Goal: Transaction & Acquisition: Purchase product/service

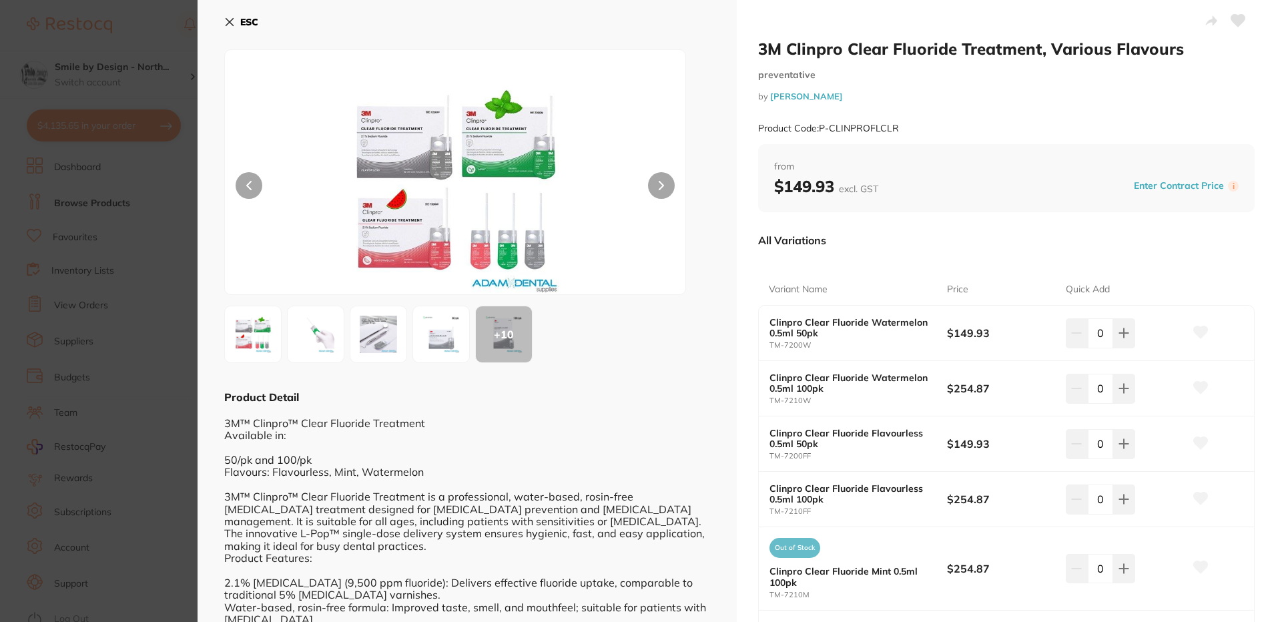
scroll to position [67, 0]
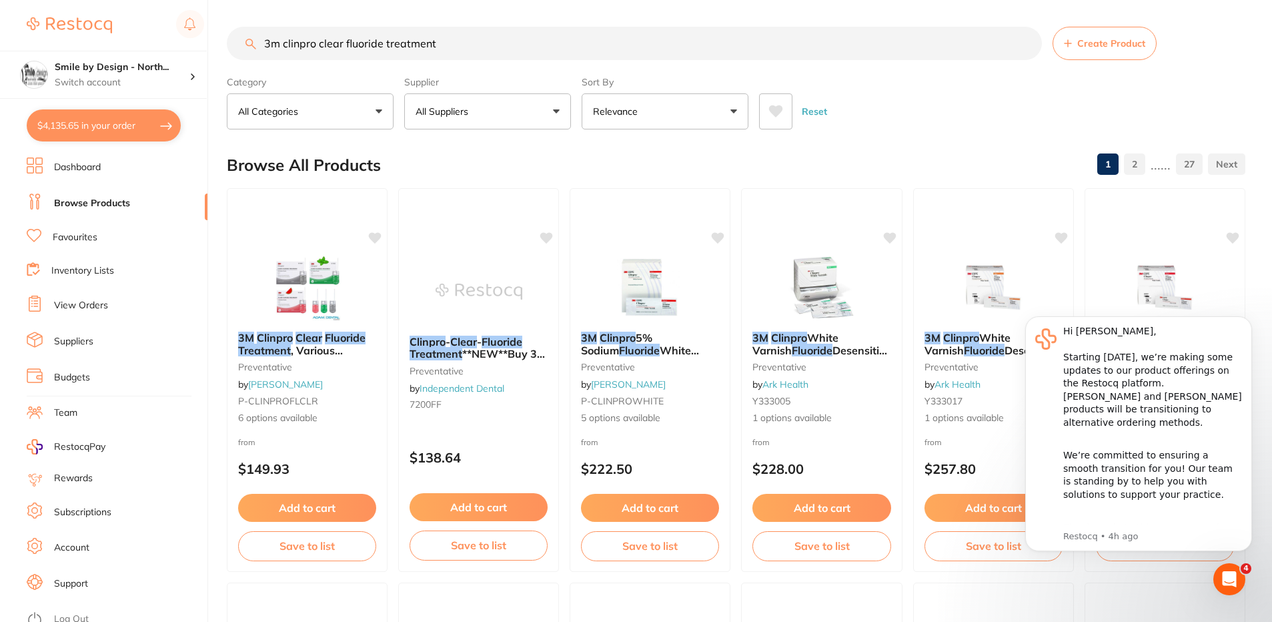
scroll to position [1, 0]
drag, startPoint x: 446, startPoint y: 52, endPoint x: 164, endPoint y: 81, distance: 283.0
click at [165, 80] on div "$4,135.65 Smile by Design - North... Switch account Smile by Design - [GEOGRAPH…" at bounding box center [636, 311] width 1272 height 622
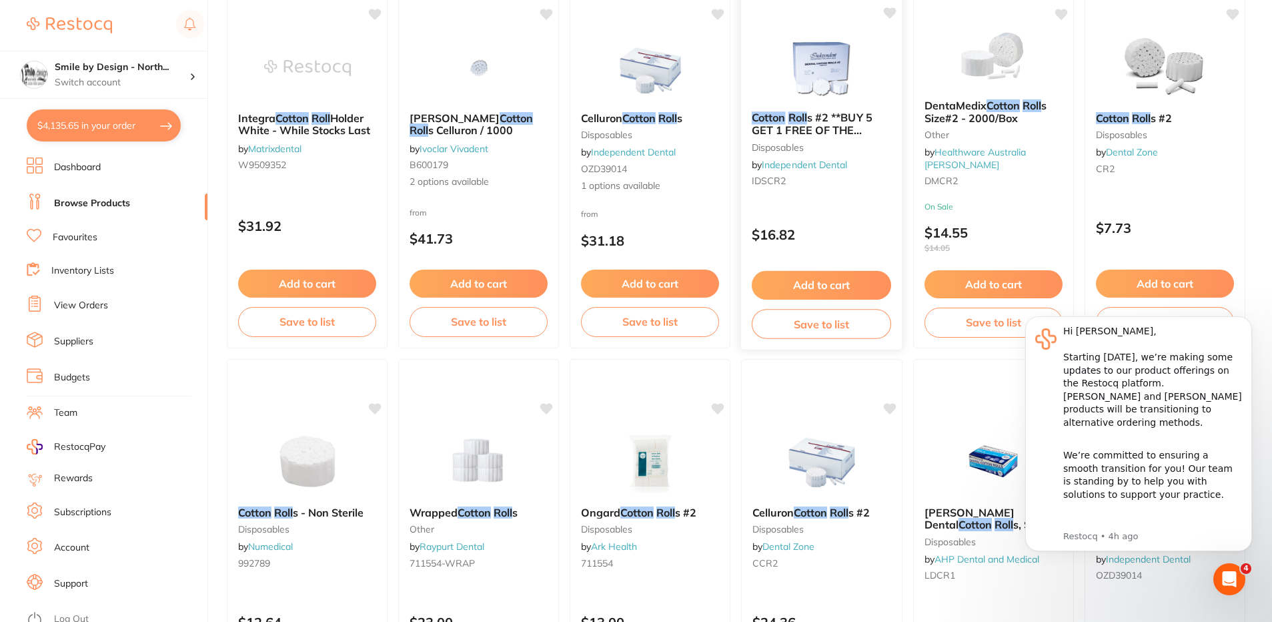
scroll to position [1801, 0]
type input "cotton roll"
drag, startPoint x: 1136, startPoint y: 72, endPoint x: 1103, endPoint y: 144, distance: 79.1
click at [1136, 72] on img at bounding box center [1164, 67] width 87 height 67
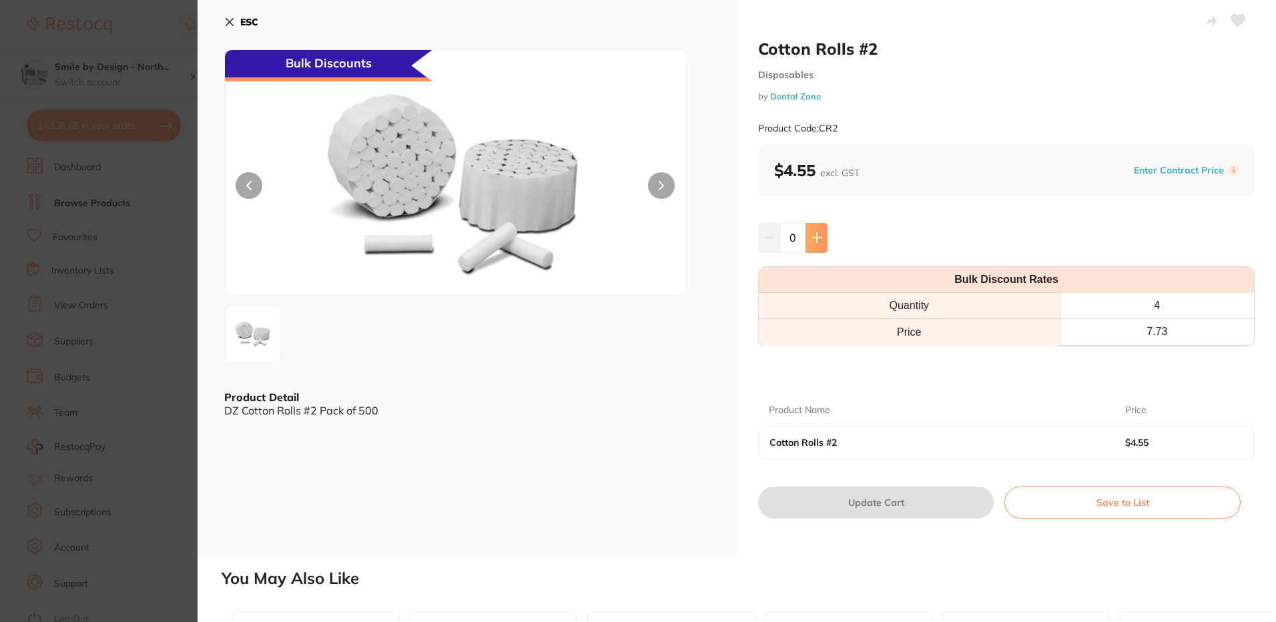
click at [824, 247] on button at bounding box center [816, 237] width 22 height 29
click at [824, 246] on button at bounding box center [816, 237] width 22 height 29
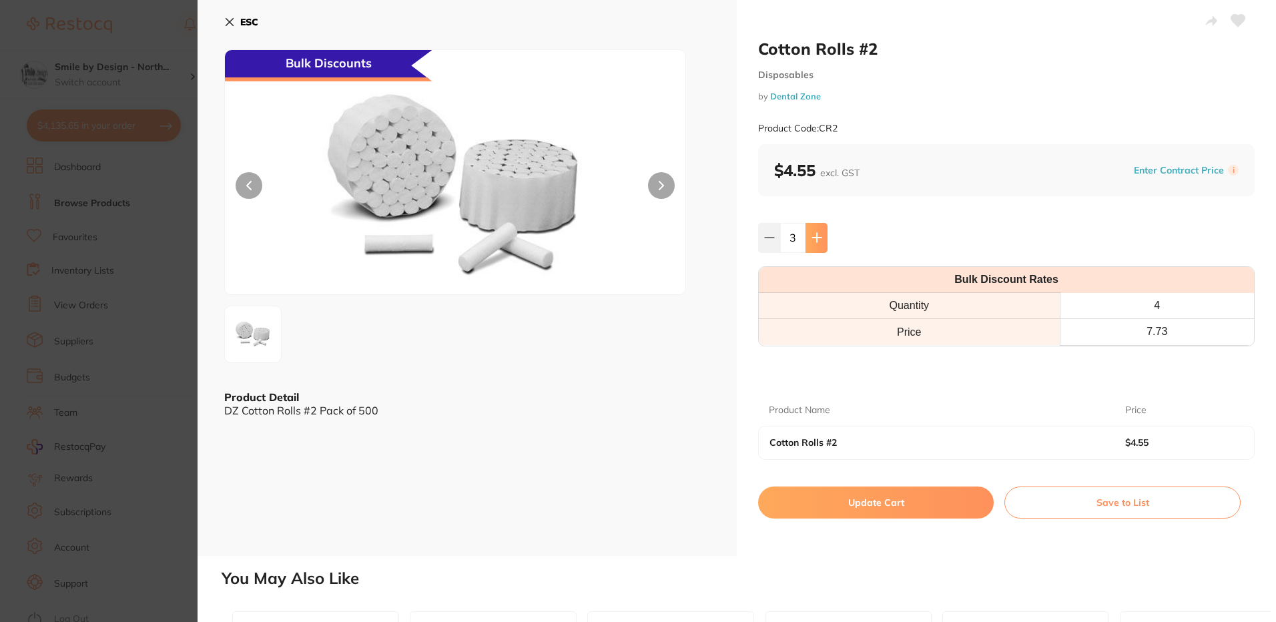
click at [824, 246] on button at bounding box center [816, 237] width 22 height 29
click at [771, 245] on button at bounding box center [769, 237] width 22 height 29
type input "4"
click at [891, 499] on button "Update Cart" at bounding box center [875, 502] width 235 height 32
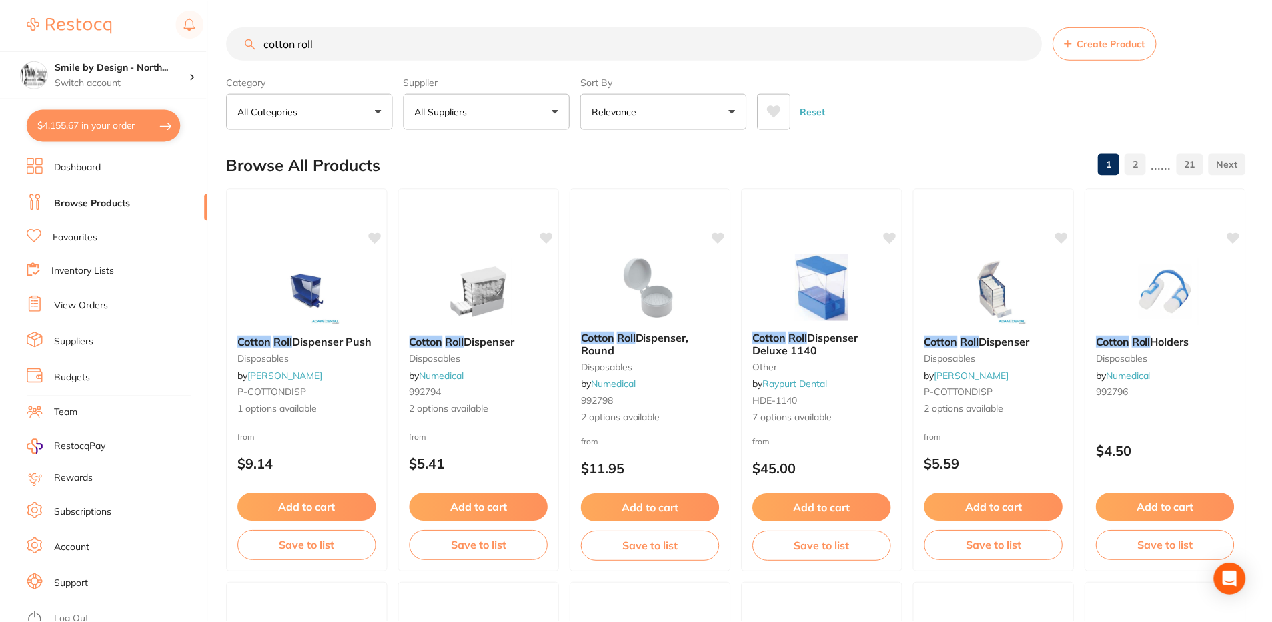
scroll to position [1801, 0]
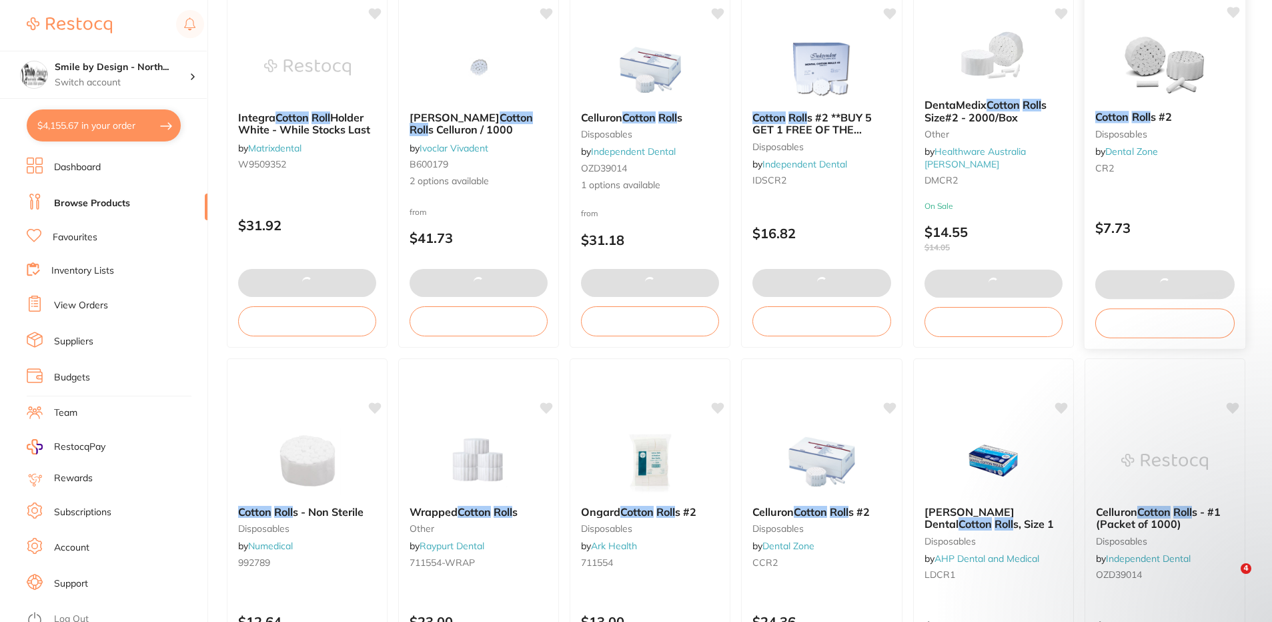
click at [1141, 88] on img at bounding box center [1164, 66] width 87 height 67
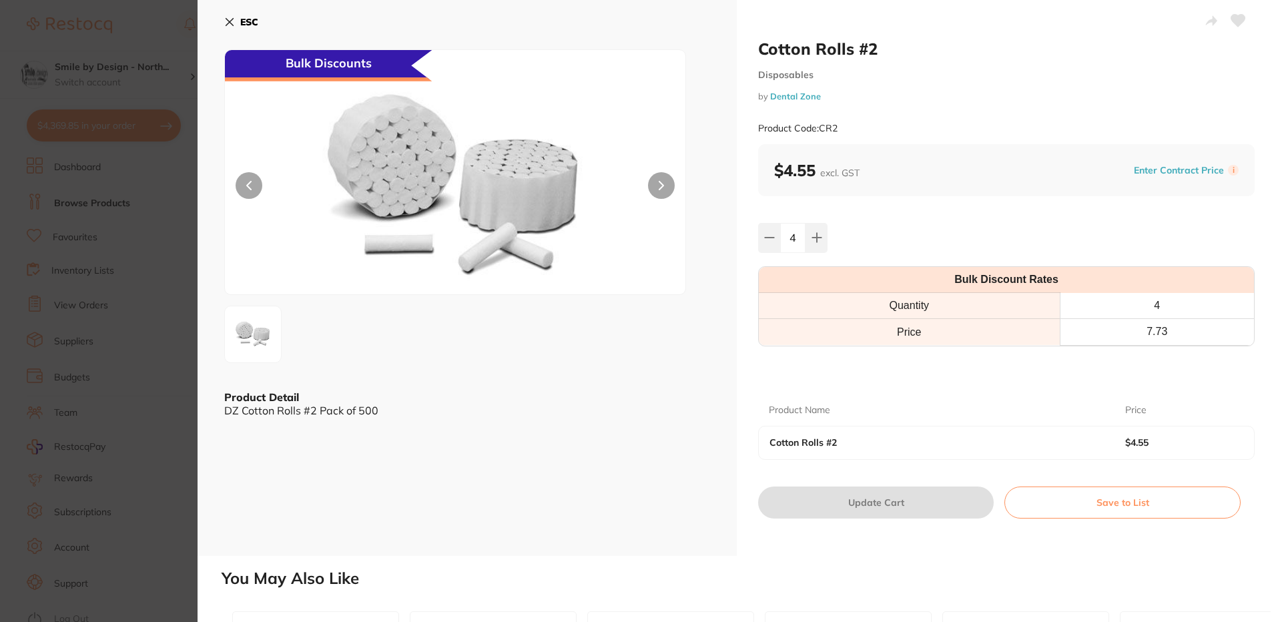
type input "2"
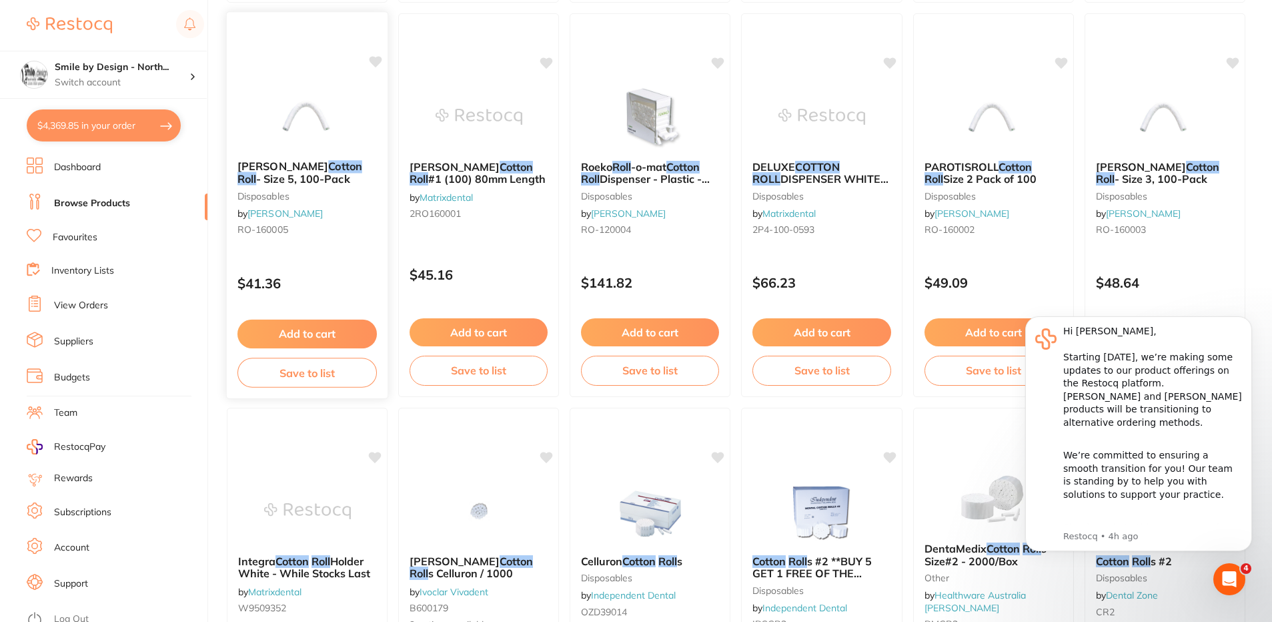
scroll to position [1334, 0]
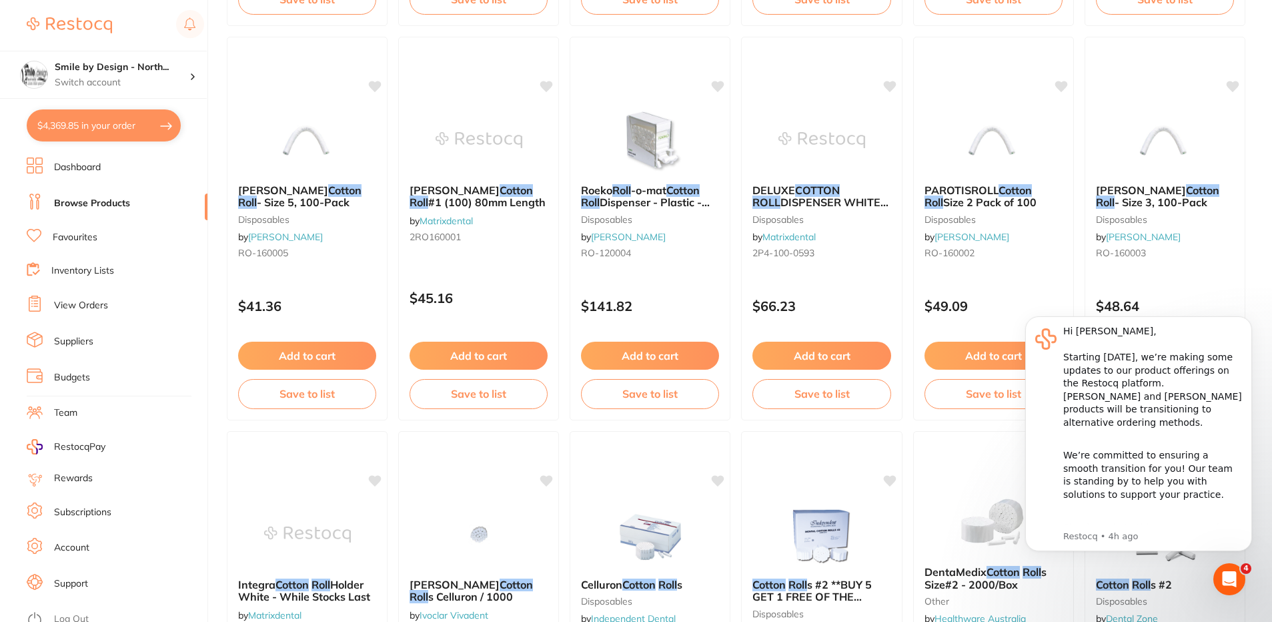
click at [83, 112] on button "$4,369.85 in your order" at bounding box center [104, 125] width 154 height 32
checkbox input "true"
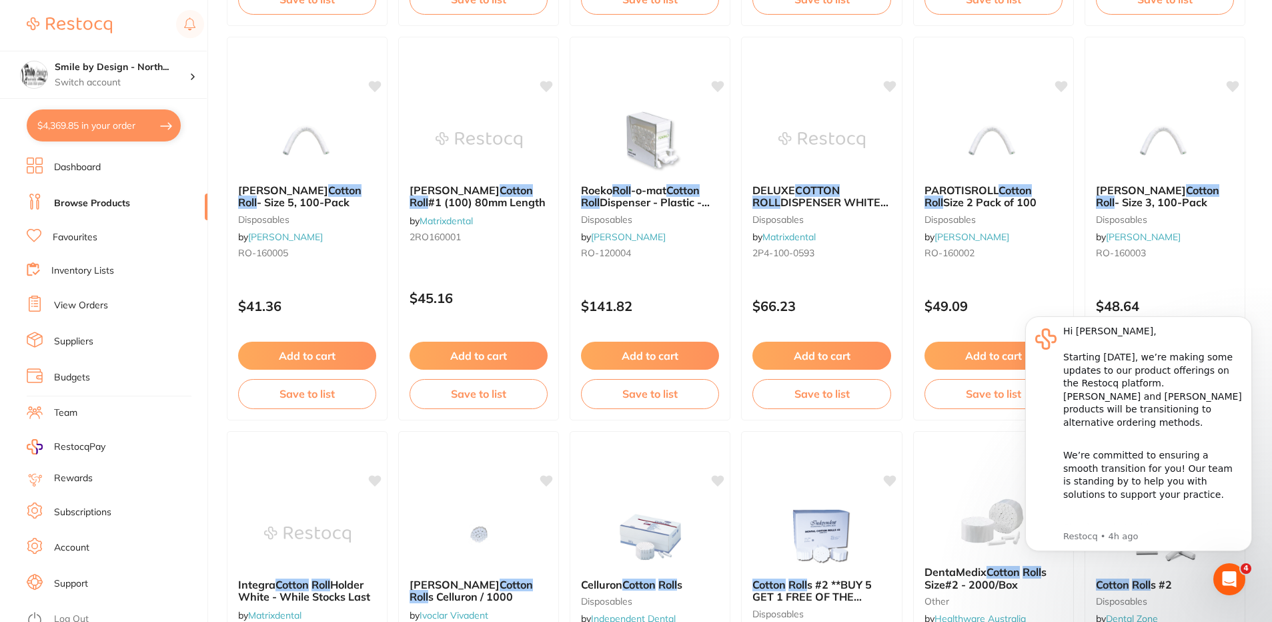
checkbox input "true"
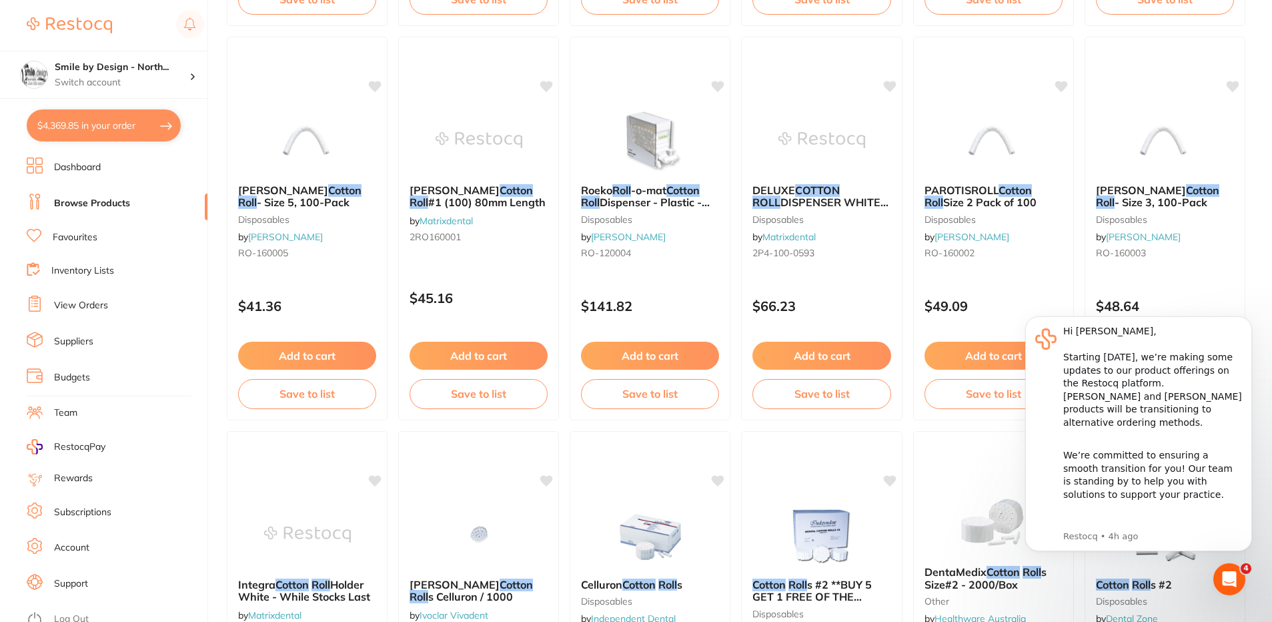
checkbox input "true"
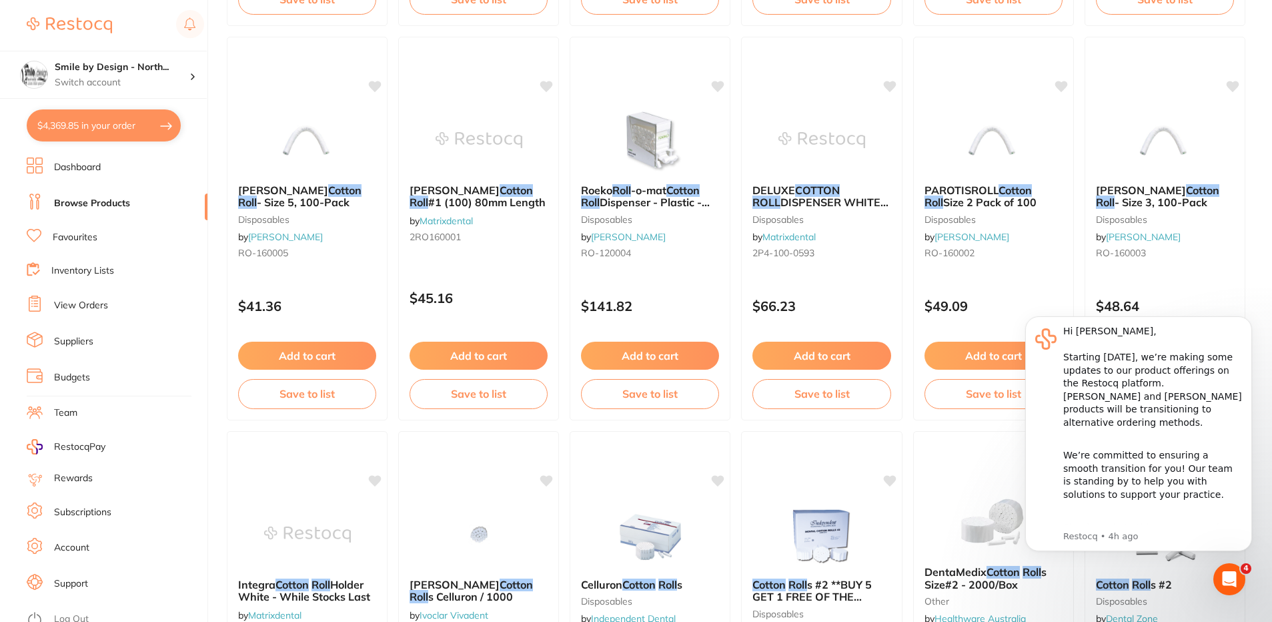
checkbox input "true"
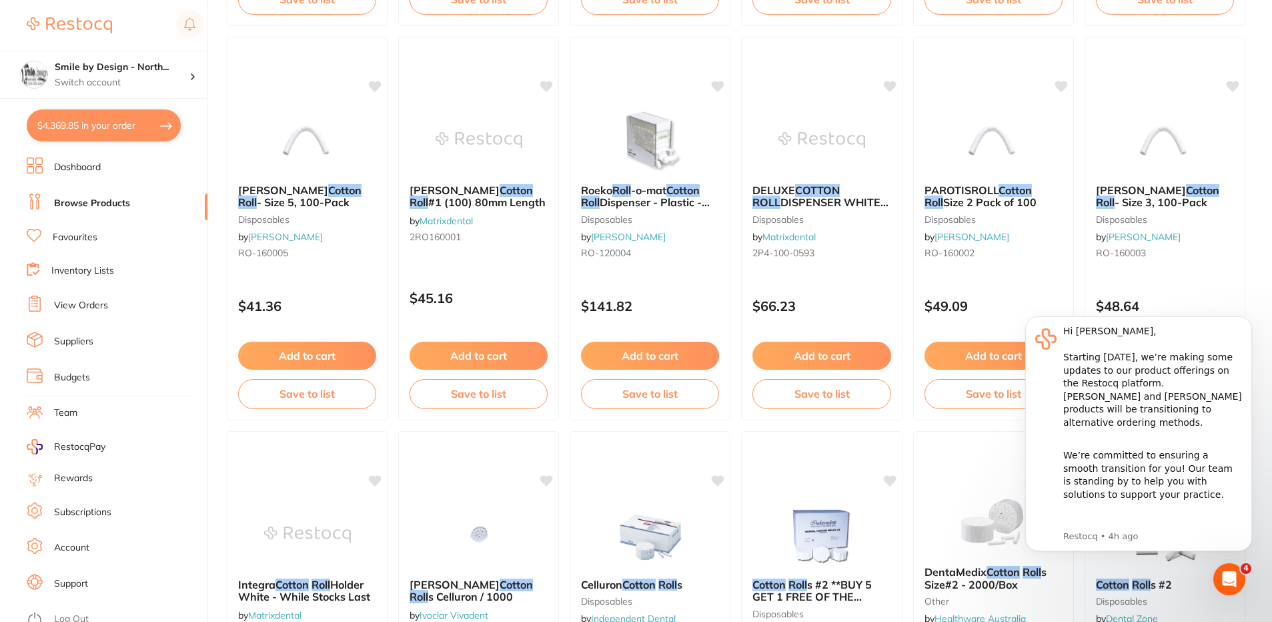
checkbox input "true"
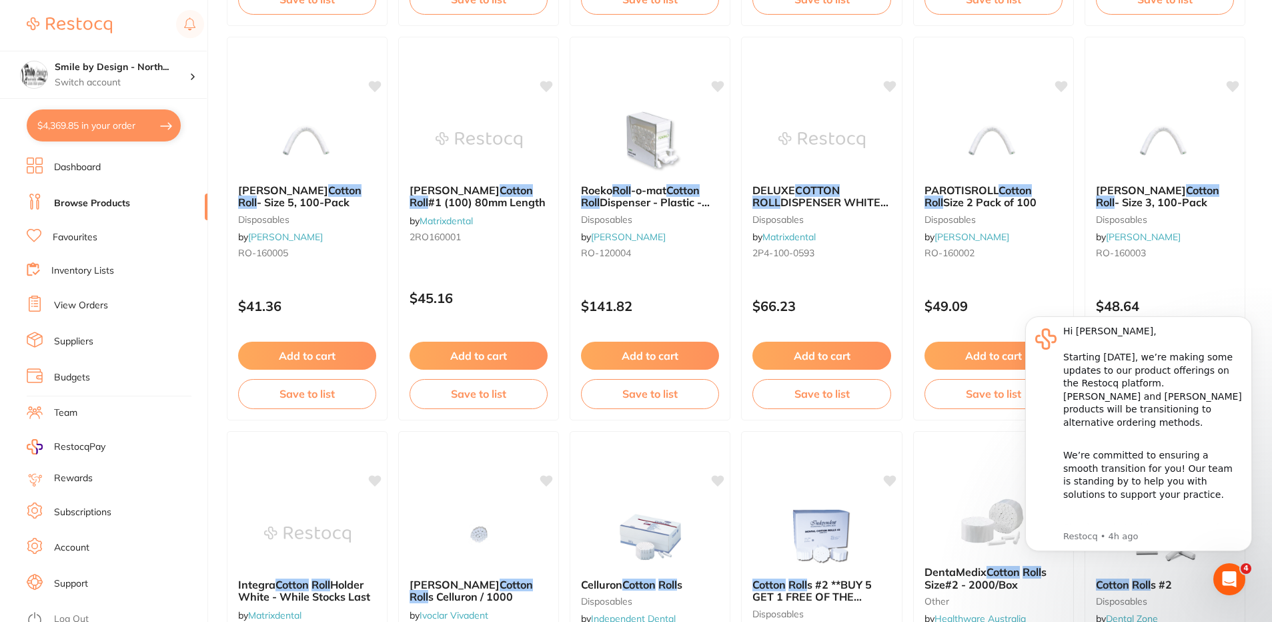
checkbox input "true"
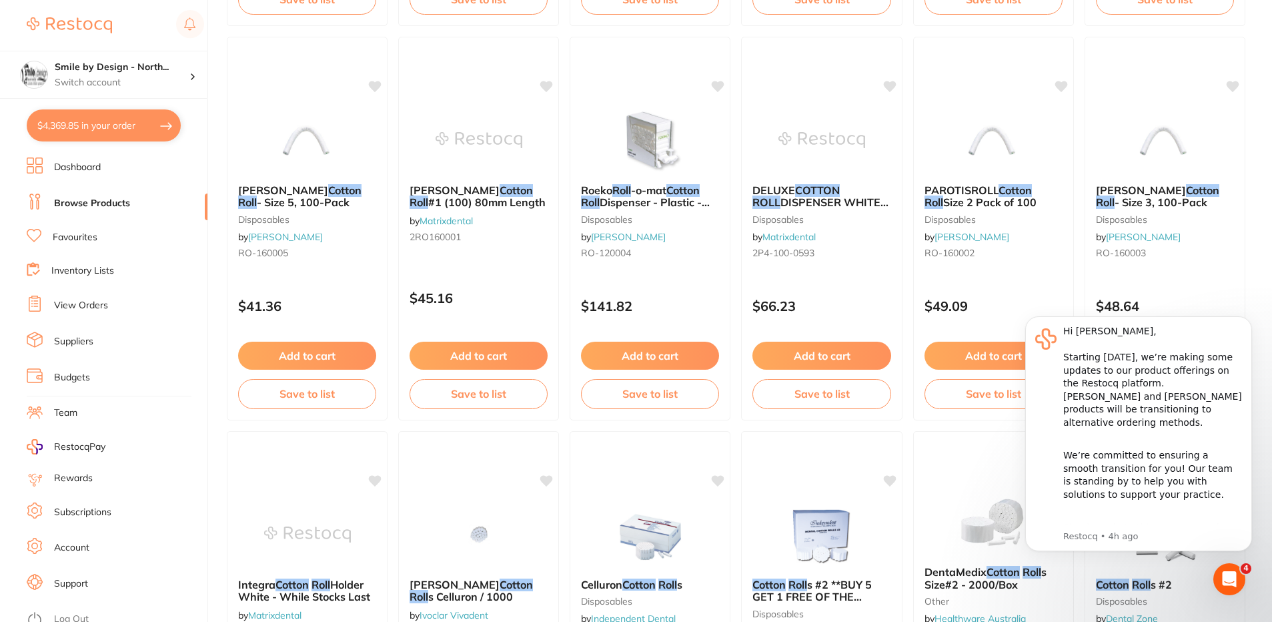
checkbox input "true"
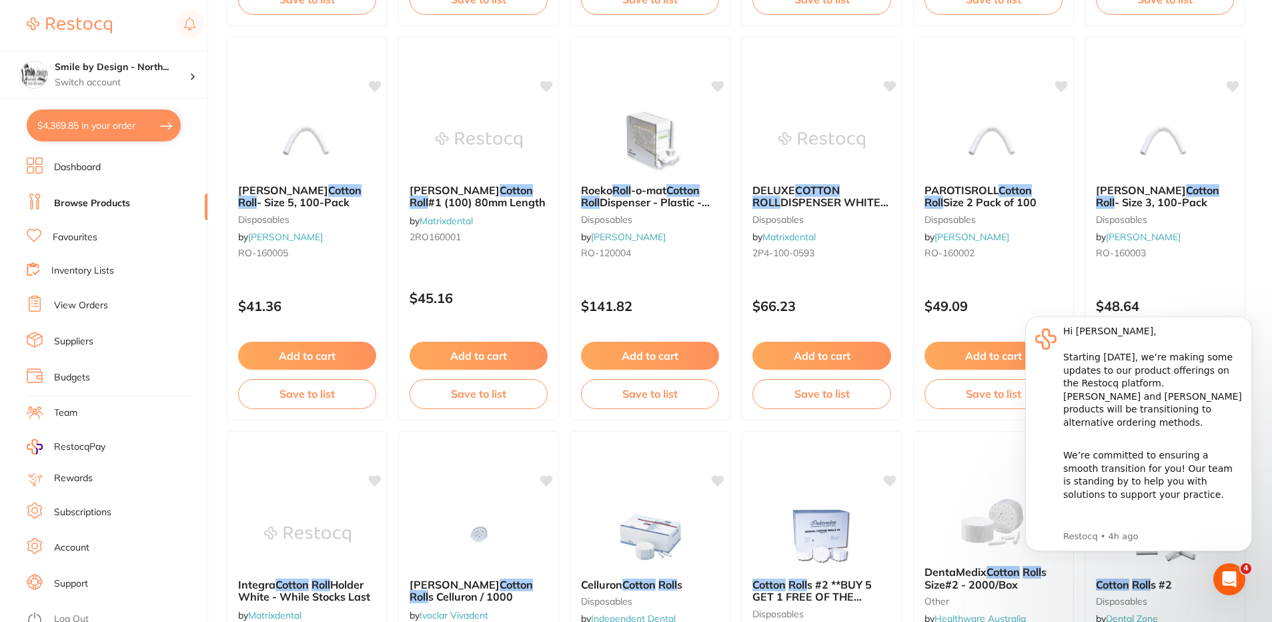
checkbox input "true"
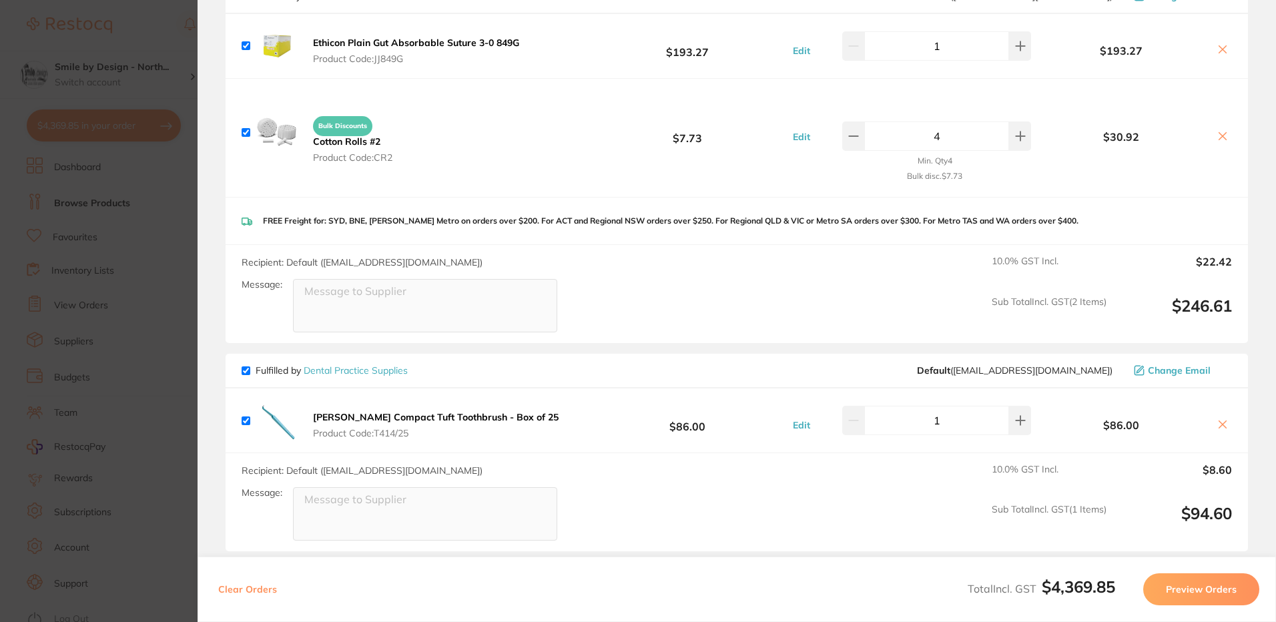
scroll to position [1268, 0]
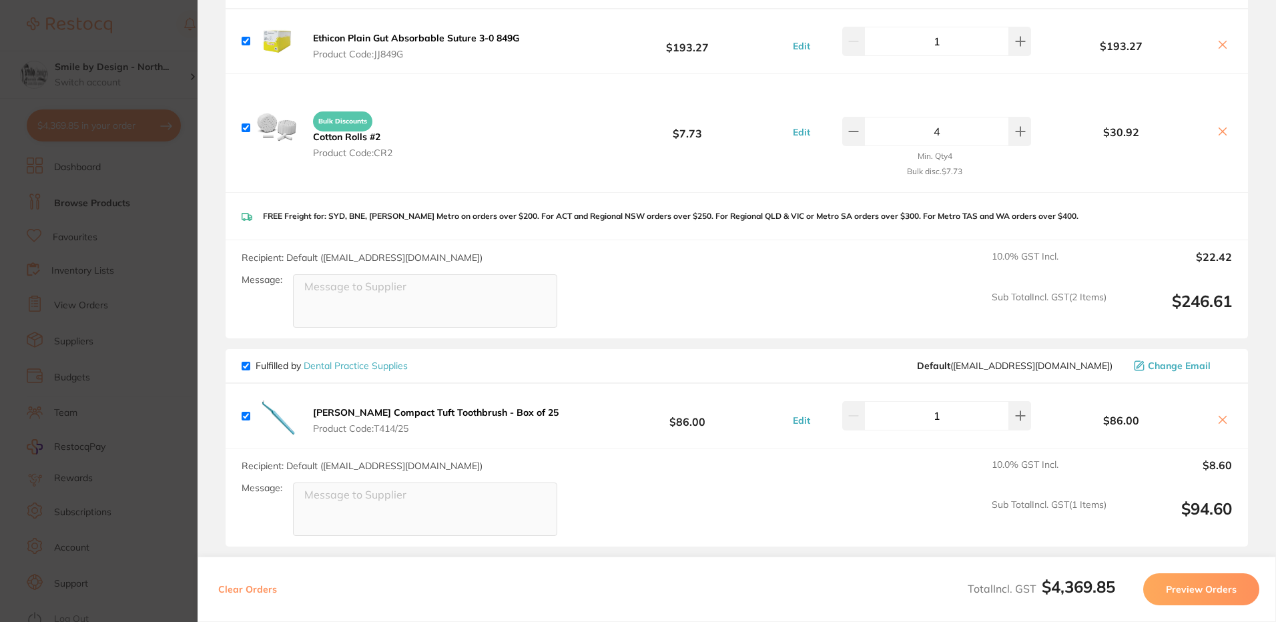
click at [353, 137] on b "Cotton Rolls #2" at bounding box center [346, 137] width 67 height 12
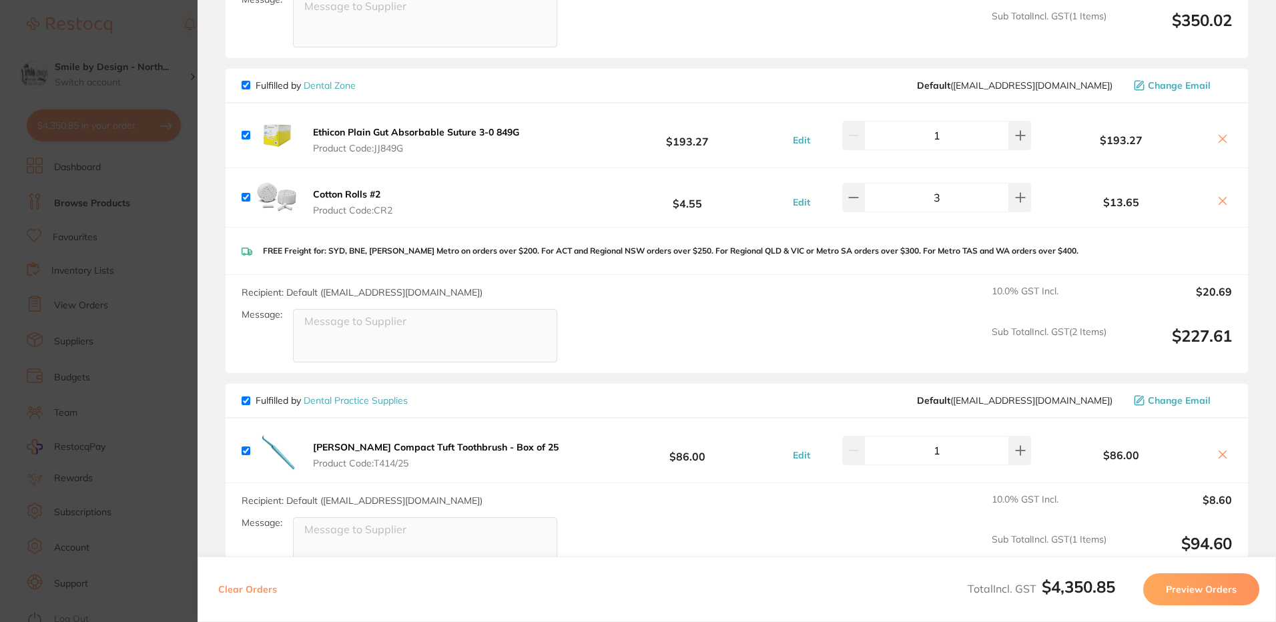
scroll to position [1134, 0]
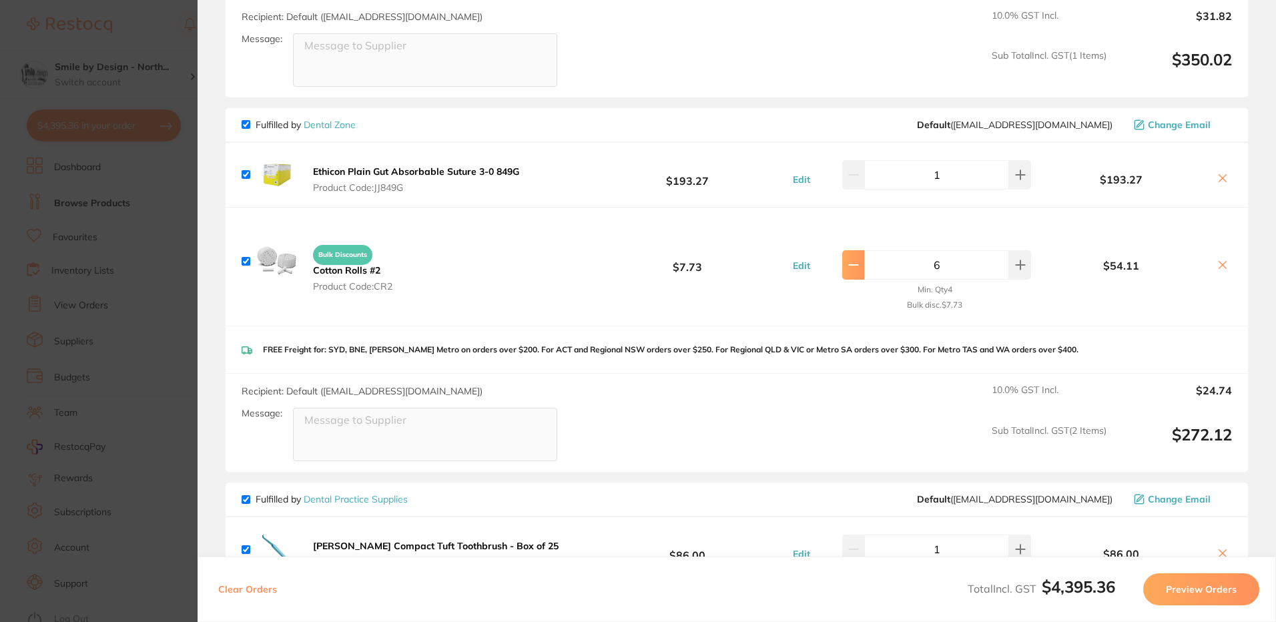
type input "3"
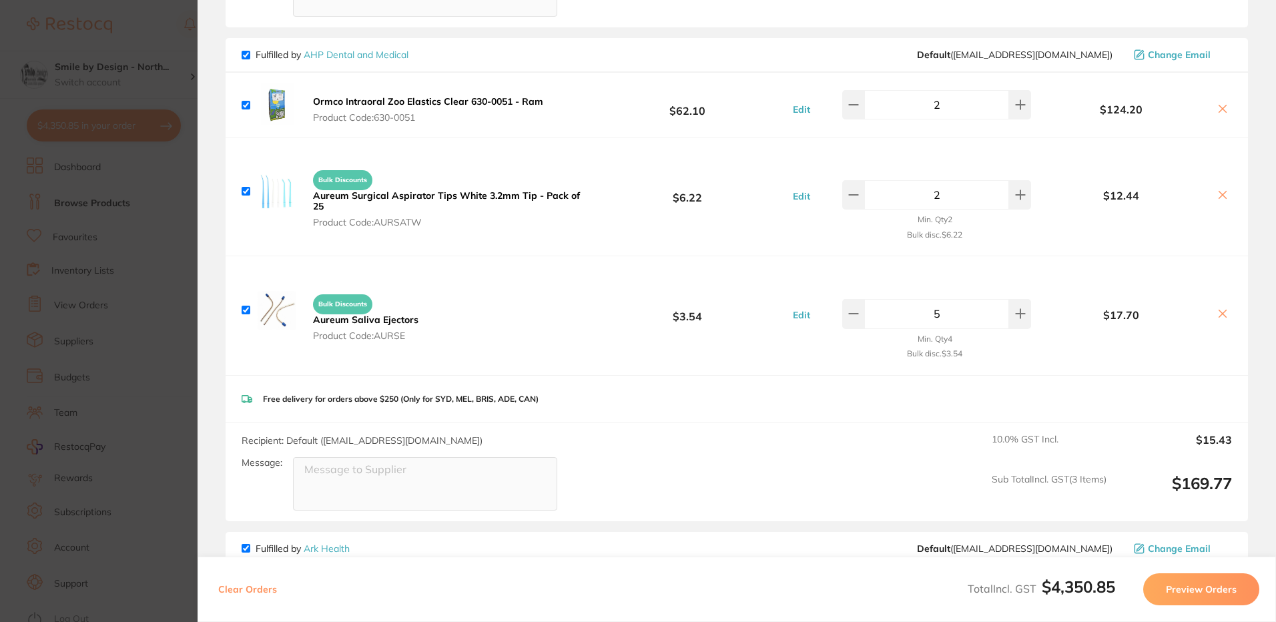
scroll to position [1734, 0]
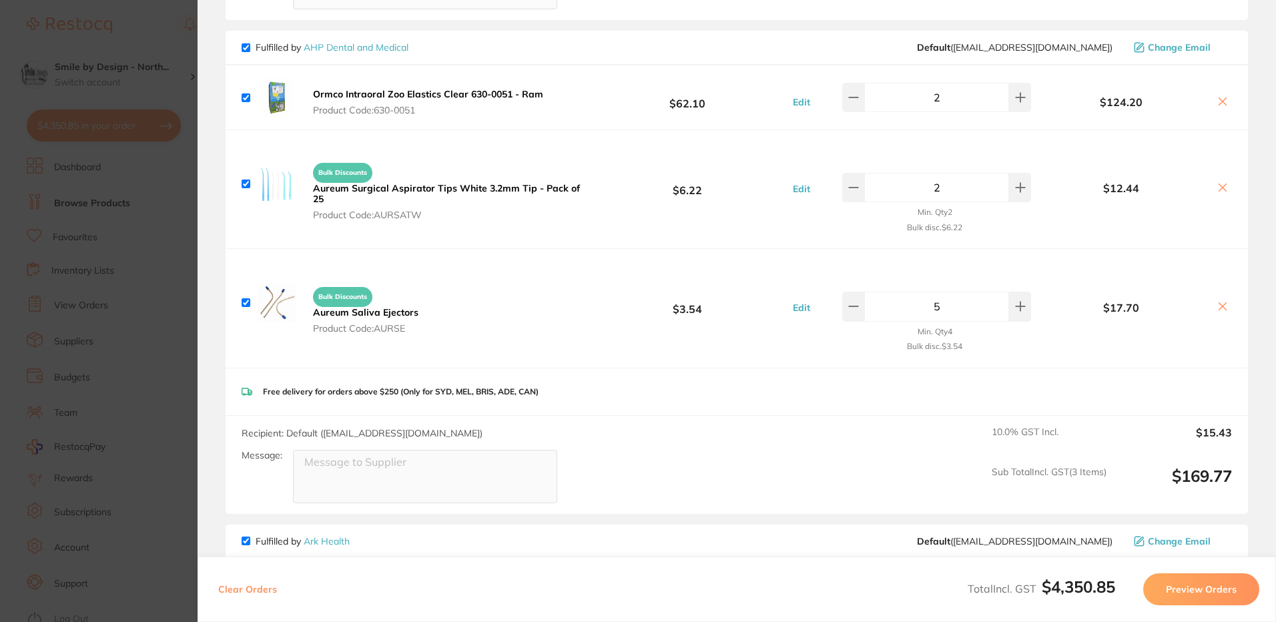
click at [386, 91] on b "Ormco Intraoral Zoo Elastics Clear 630-0051 - Ram" at bounding box center [428, 94] width 230 height 12
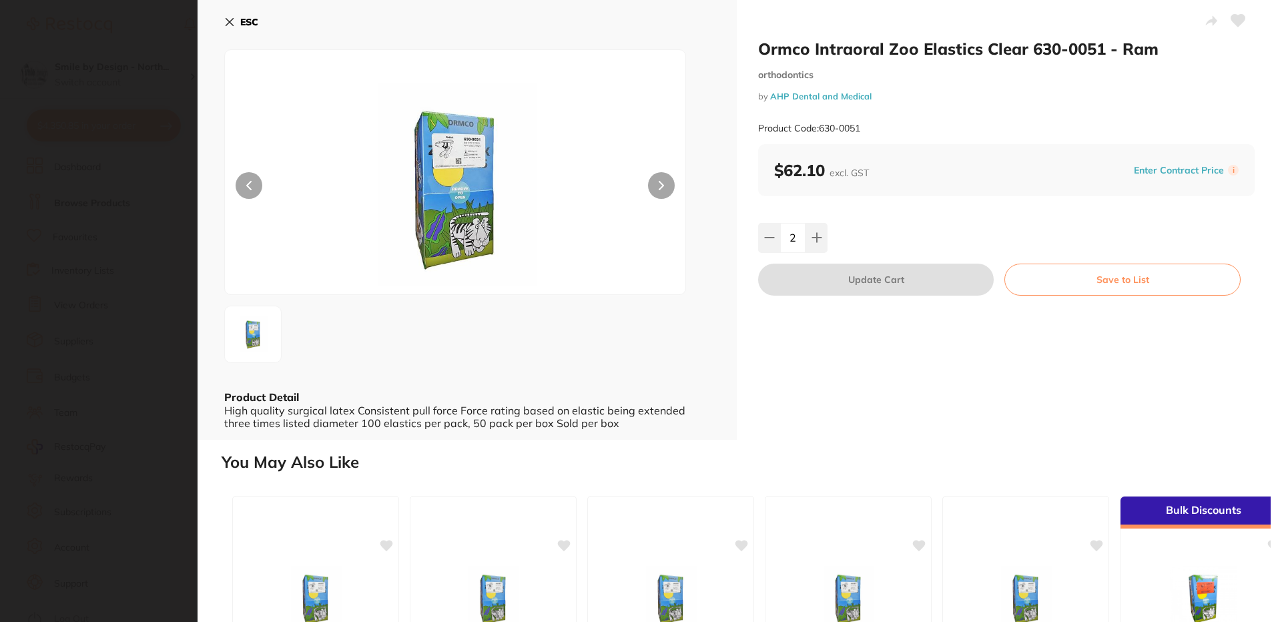
click at [1231, 21] on icon at bounding box center [1238, 21] width 14 height 12
click at [232, 24] on icon at bounding box center [229, 22] width 7 height 7
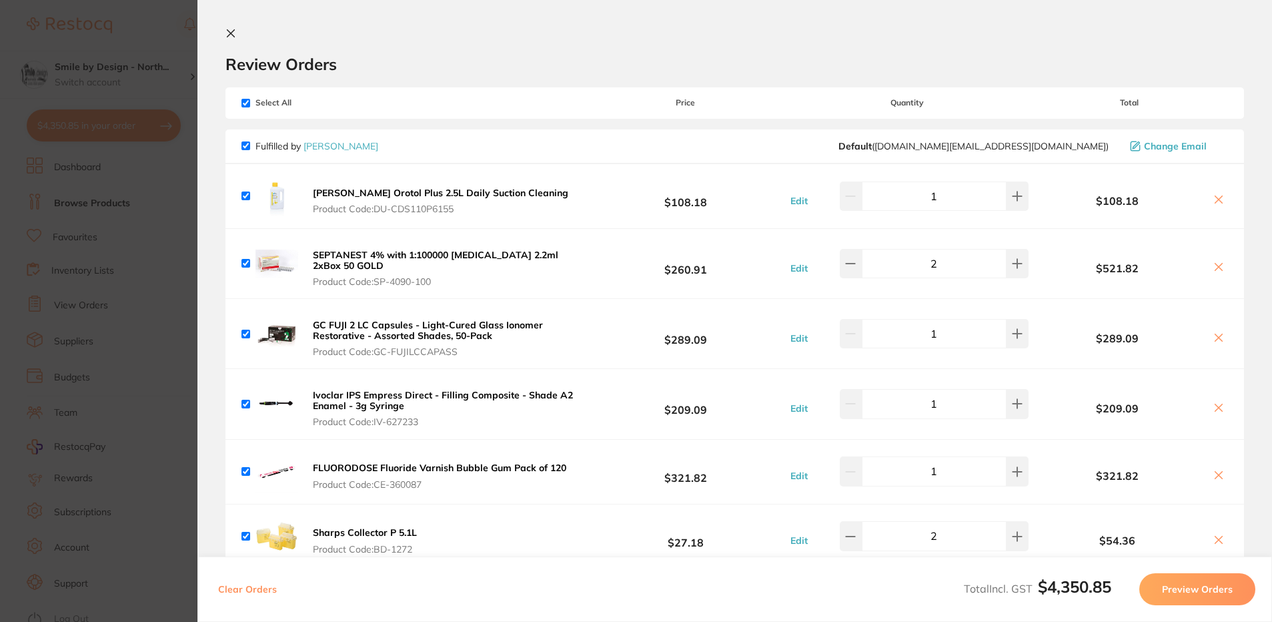
scroll to position [200, 0]
click at [155, 221] on section "Update RRP Set your pre negotiated price for this item. Item Agreed RRP (excl. …" at bounding box center [636, 311] width 1272 height 622
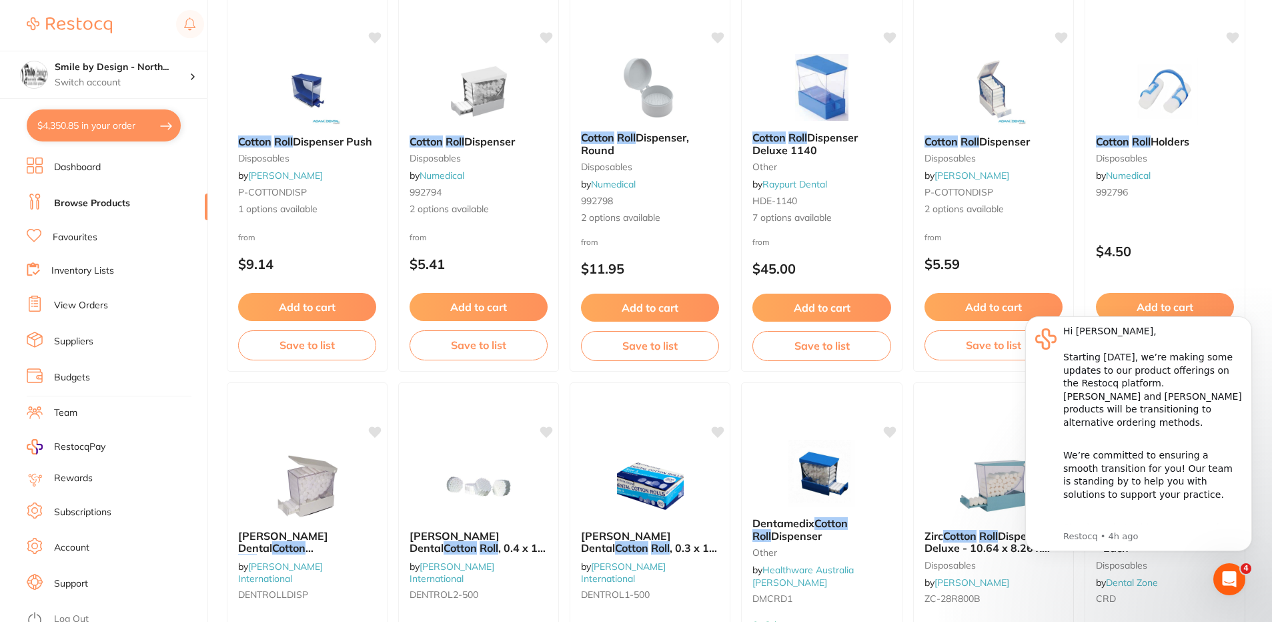
click at [96, 205] on link "Browse Products" at bounding box center [92, 203] width 76 height 13
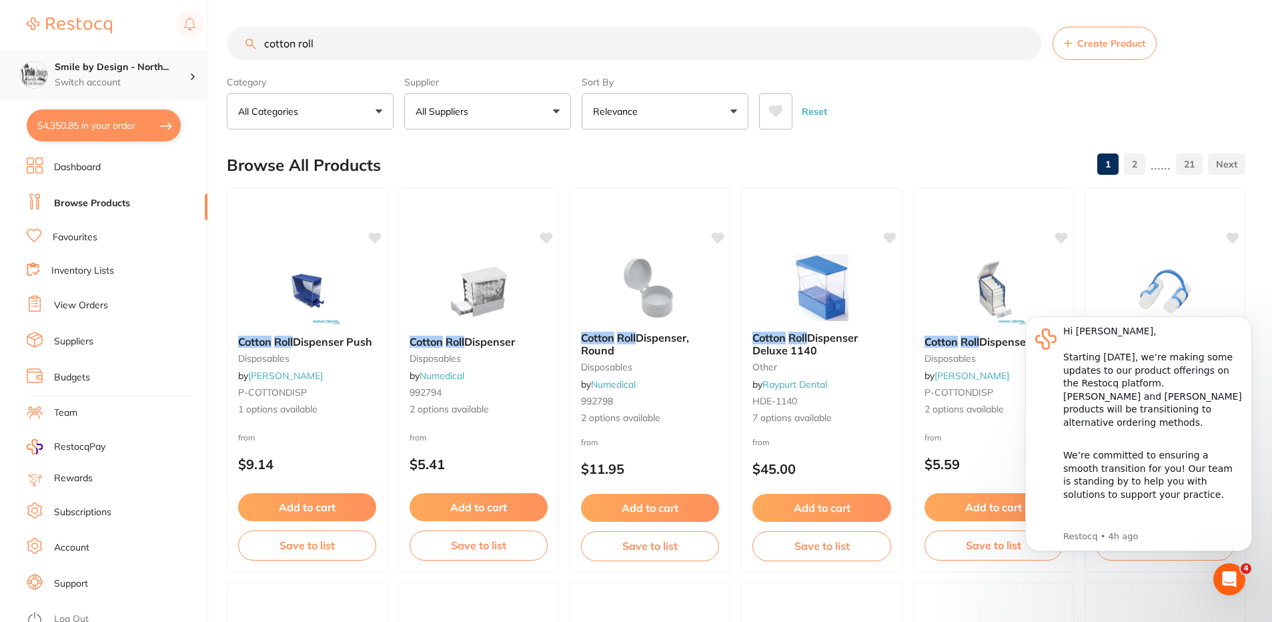
scroll to position [1, 0]
drag, startPoint x: 333, startPoint y: 37, endPoint x: 205, endPoint y: 73, distance: 133.1
click at [205, 73] on div "$4,350.85 Smile by Design - North... Switch account Smile by Design - [GEOGRAPH…" at bounding box center [636, 311] width 1272 height 622
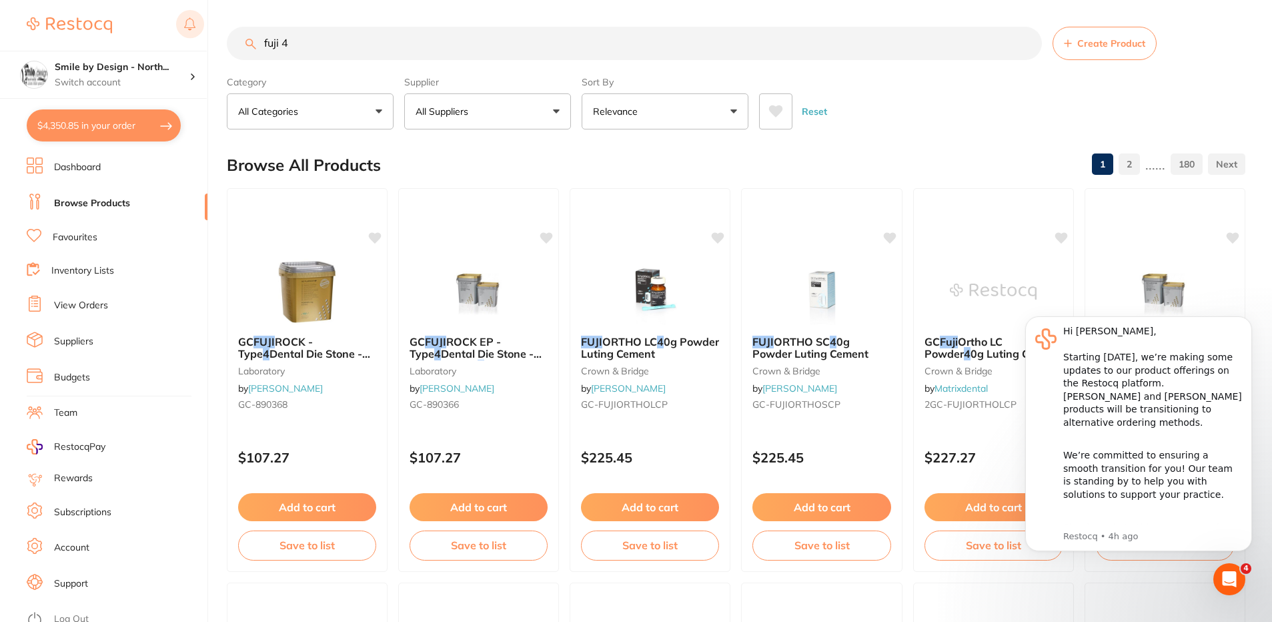
scroll to position [0, 0]
click at [258, 39] on input "fuji 4" at bounding box center [634, 43] width 815 height 33
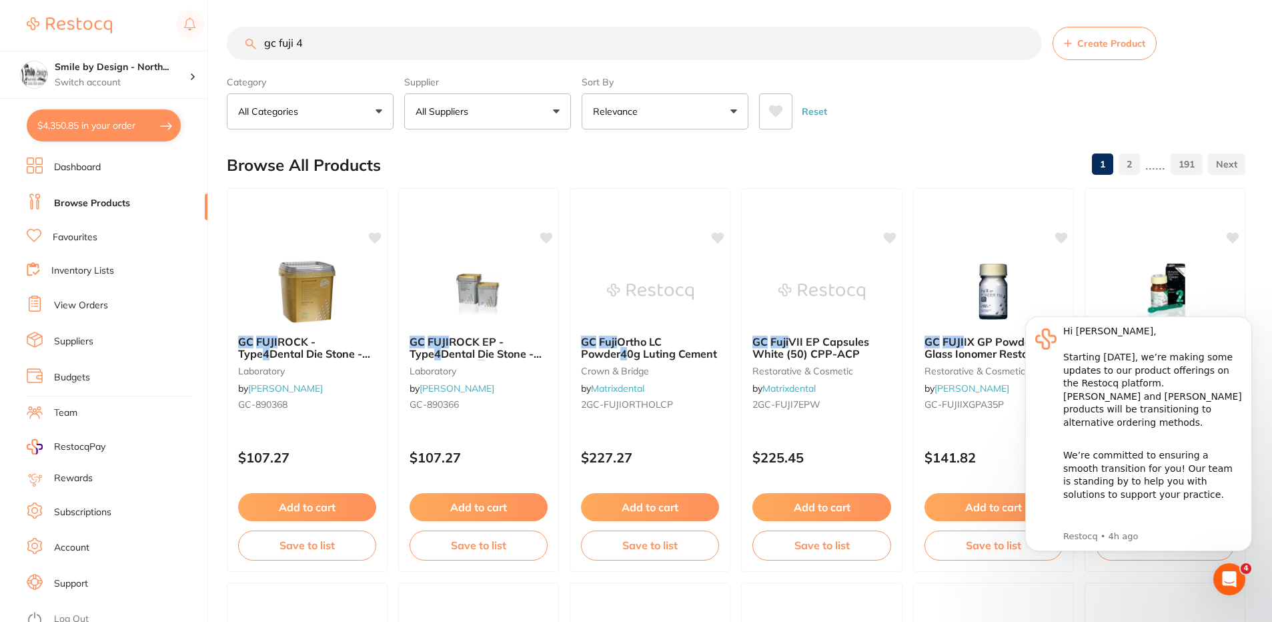
click at [314, 42] on input "gc fuji 4" at bounding box center [634, 43] width 815 height 33
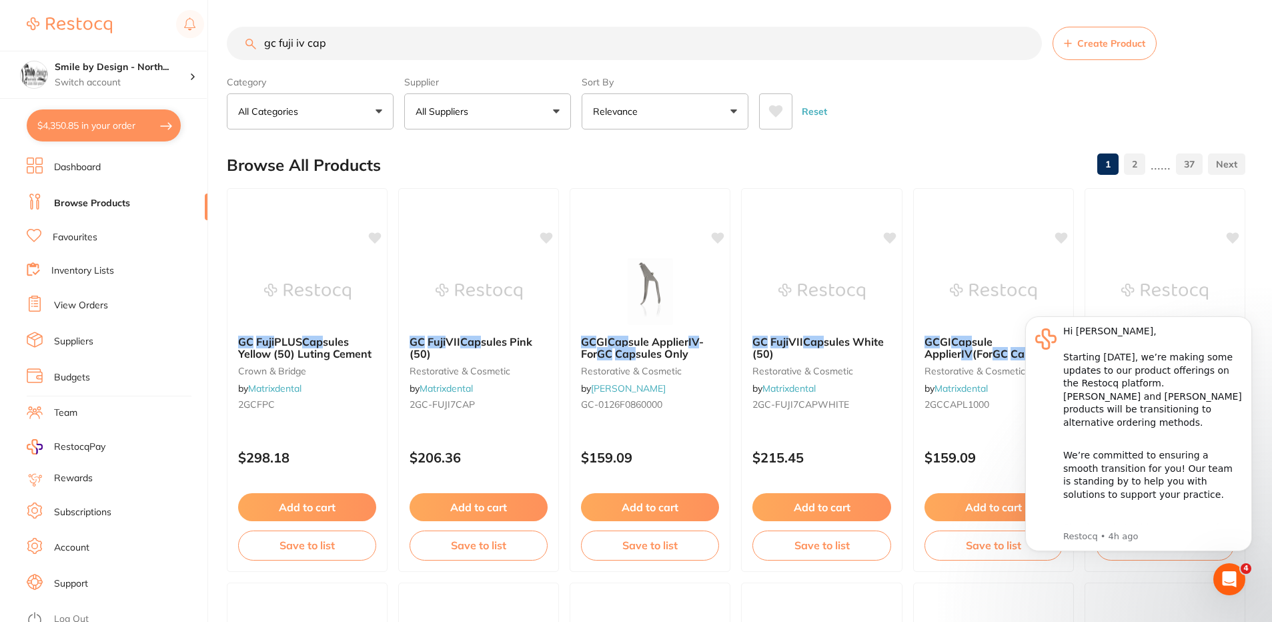
type input "gc fuji iv cap"
click at [90, 137] on button "$4,350.85 in your order" at bounding box center [104, 125] width 154 height 32
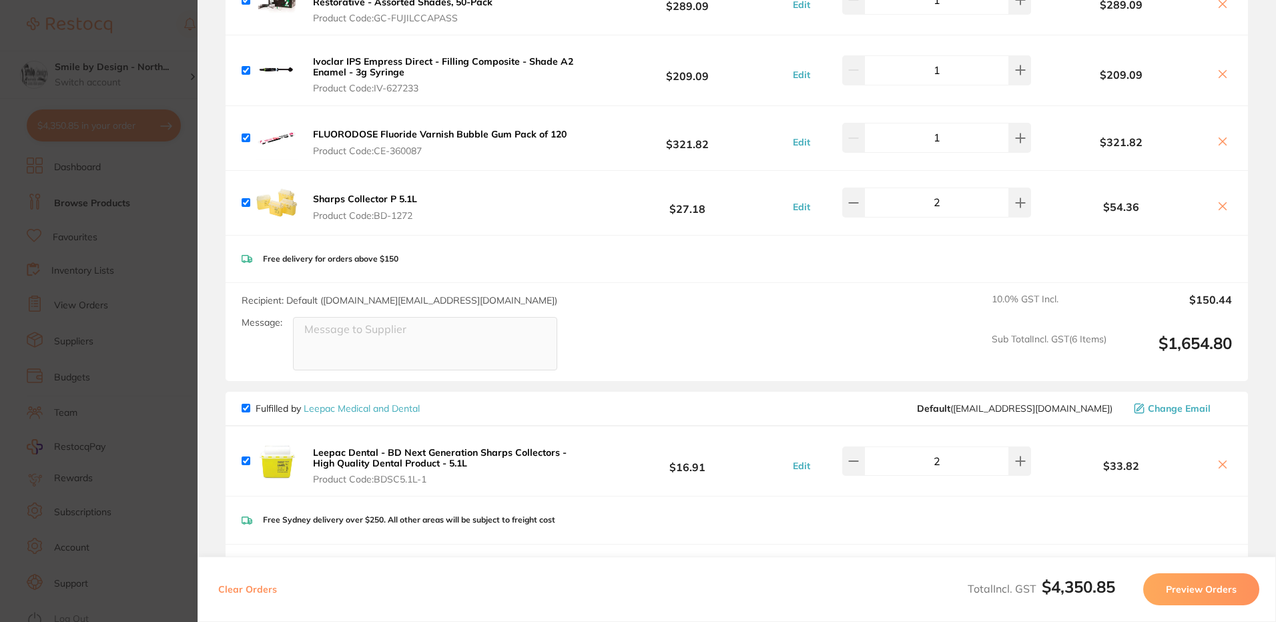
scroll to position [400, 0]
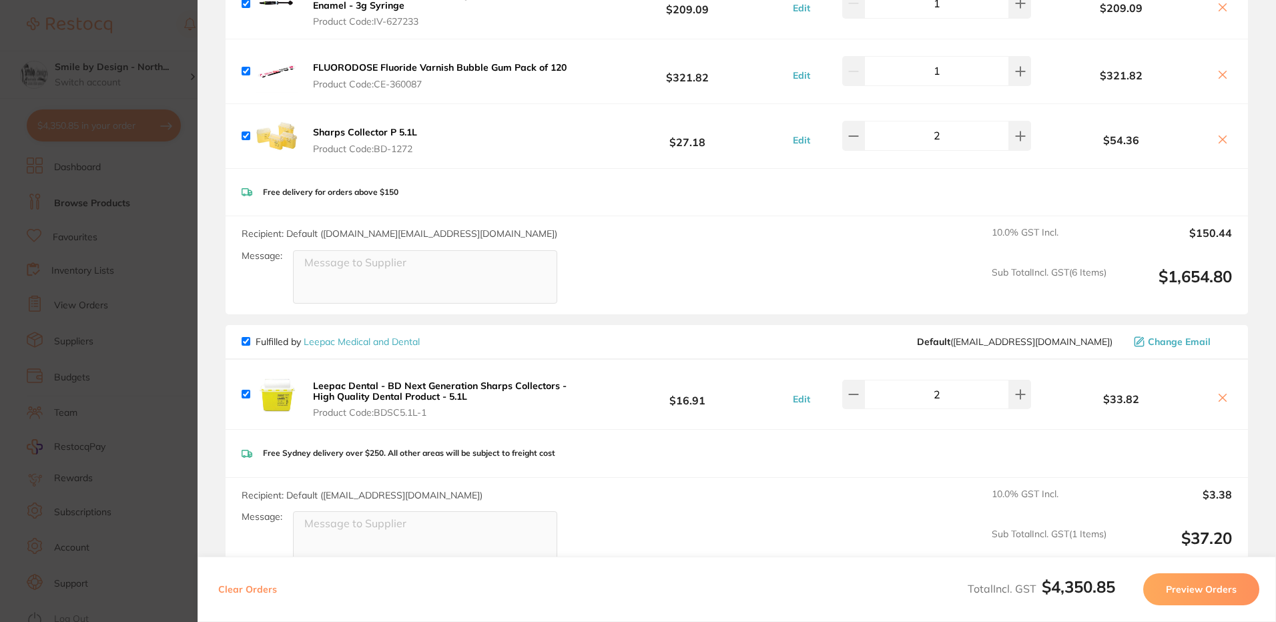
click at [1221, 139] on icon at bounding box center [1222, 139] width 11 height 11
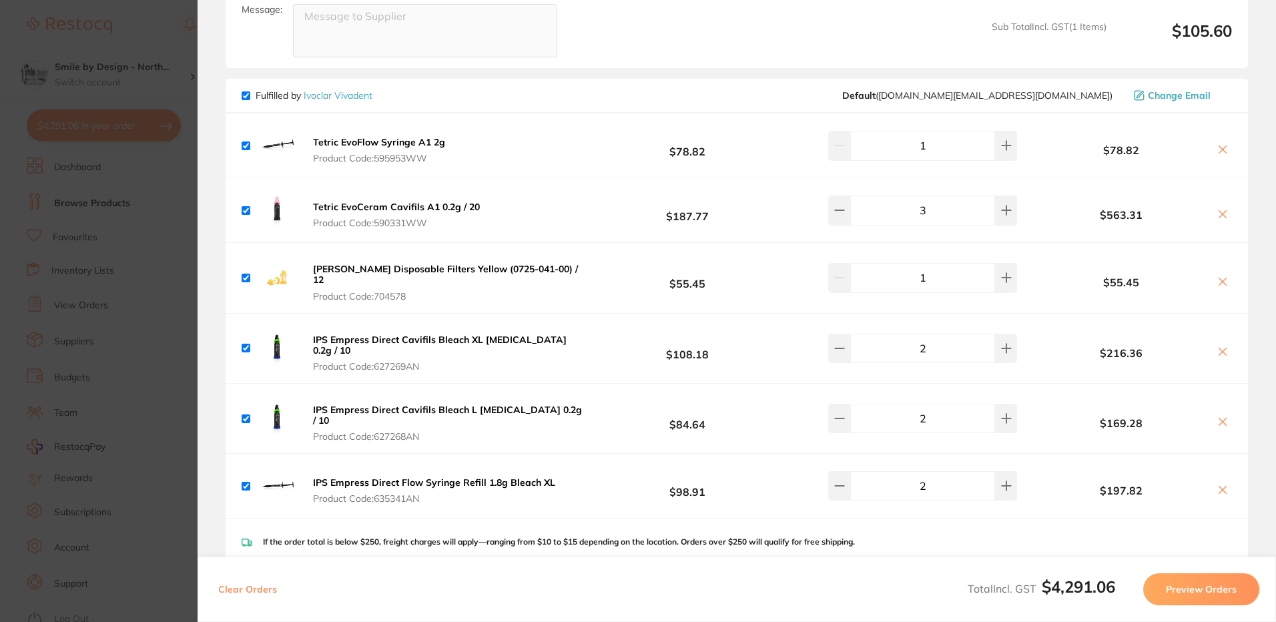
scroll to position [2402, 0]
click at [446, 141] on button "Tetric EvoFlow Syringe A1 2g Product Code: 595953WW" at bounding box center [379, 148] width 140 height 28
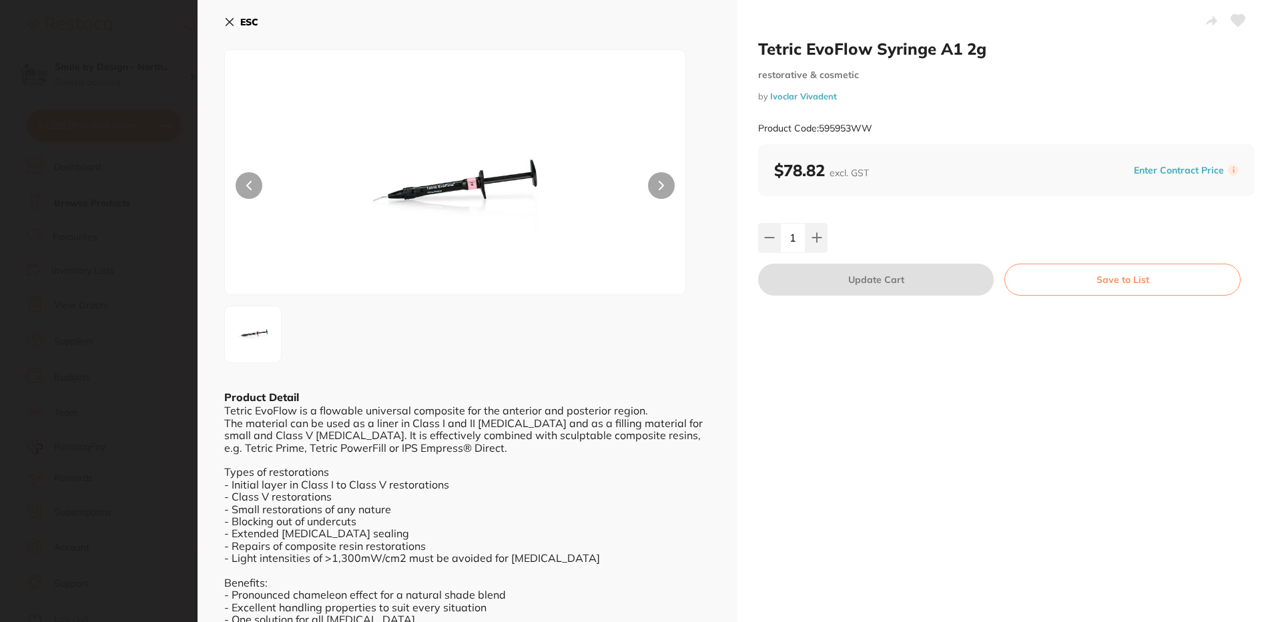
click at [1234, 20] on icon at bounding box center [1238, 21] width 14 height 12
click at [232, 24] on icon at bounding box center [229, 22] width 7 height 7
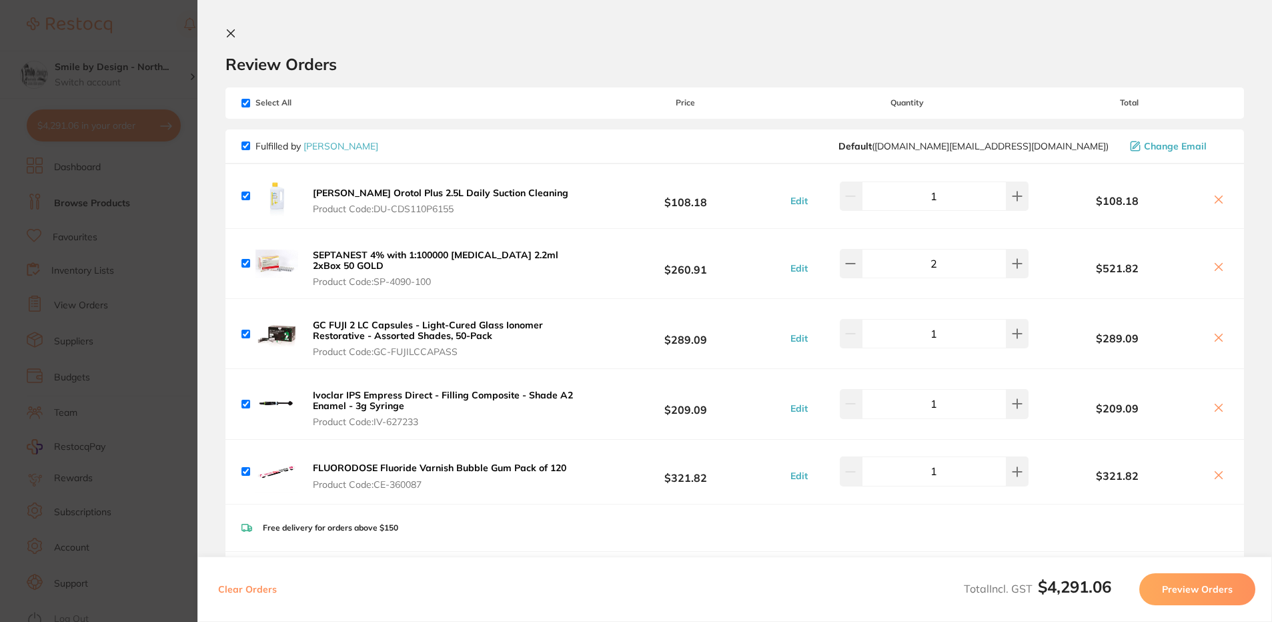
click at [356, 330] on b "GC FUJI 2 LC Capsules - Light-Cured Glass Ionomer Restorative - Assorted Shades…" at bounding box center [428, 330] width 230 height 23
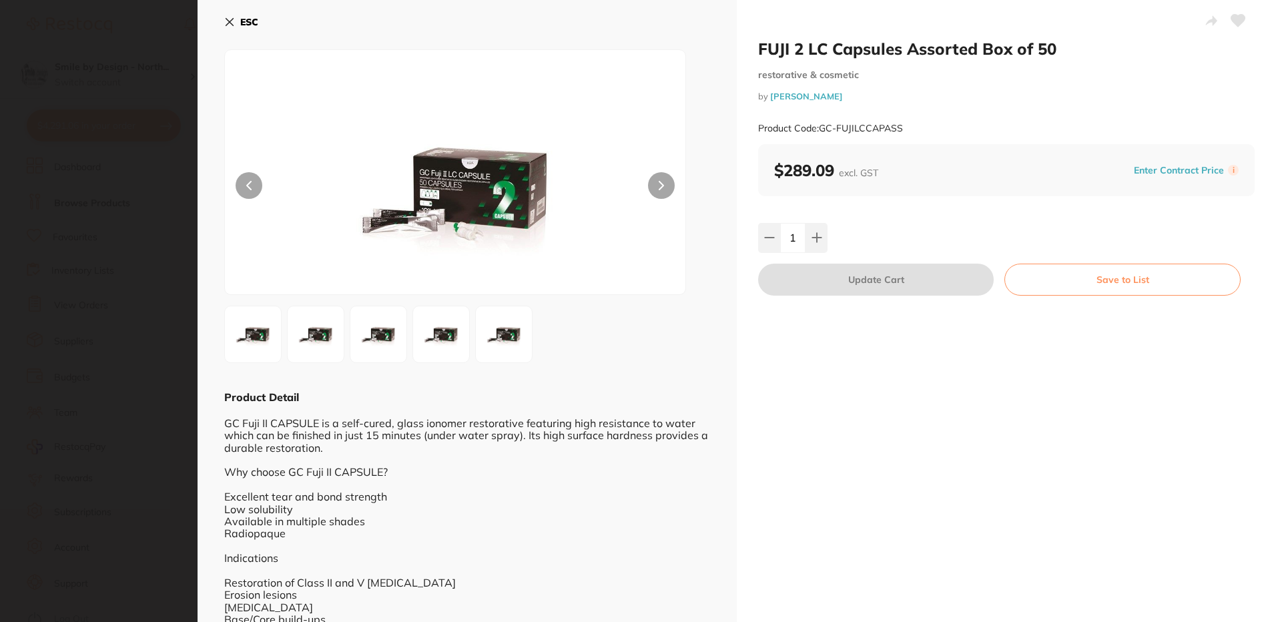
click at [1242, 20] on button at bounding box center [1237, 21] width 33 height 33
click at [232, 26] on icon at bounding box center [229, 22] width 11 height 11
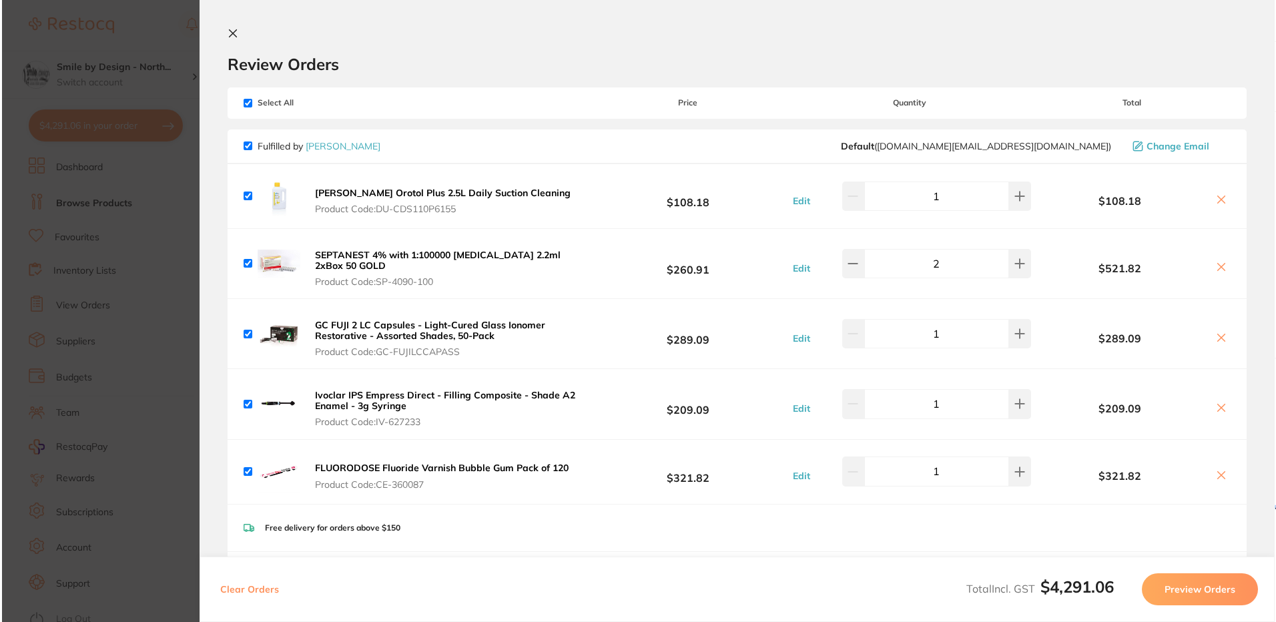
scroll to position [133, 0]
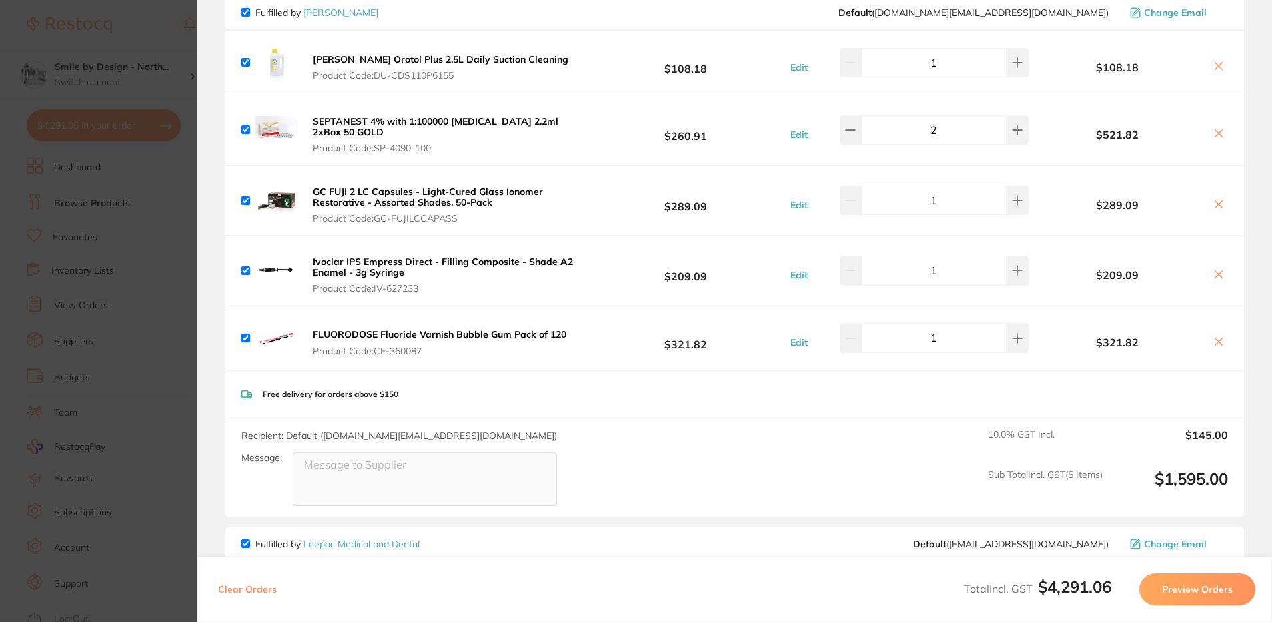
click at [1215, 276] on icon at bounding box center [1218, 274] width 7 height 7
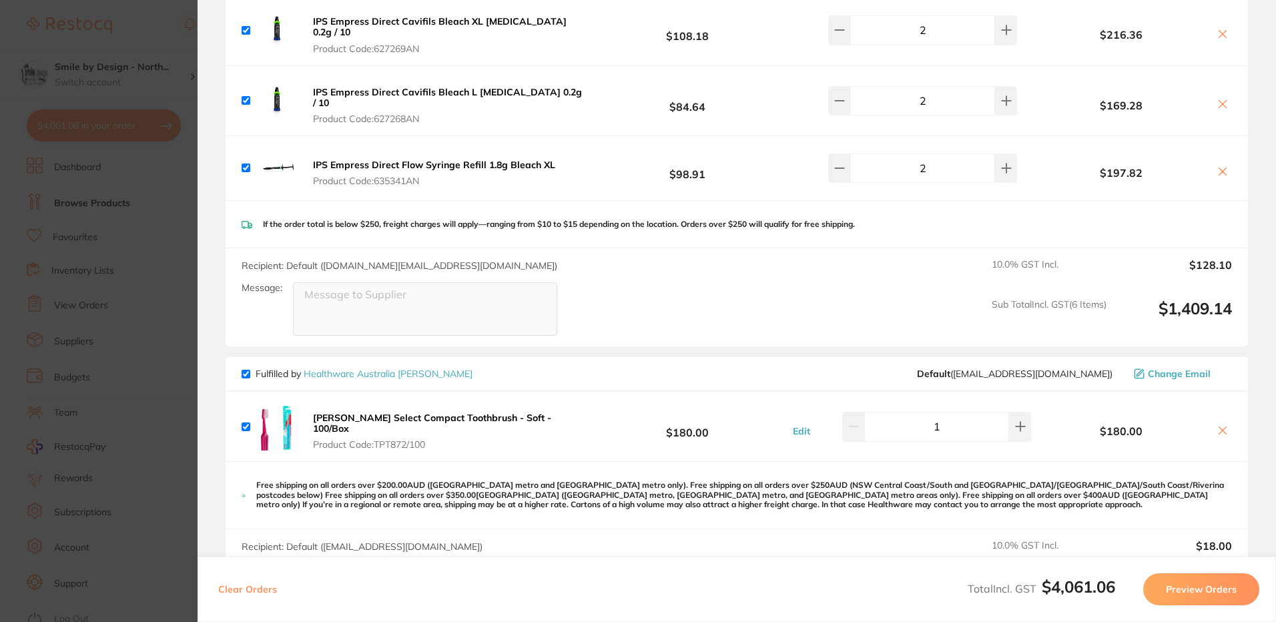
scroll to position [2646, 0]
click at [1226, 426] on button at bounding box center [1222, 433] width 19 height 14
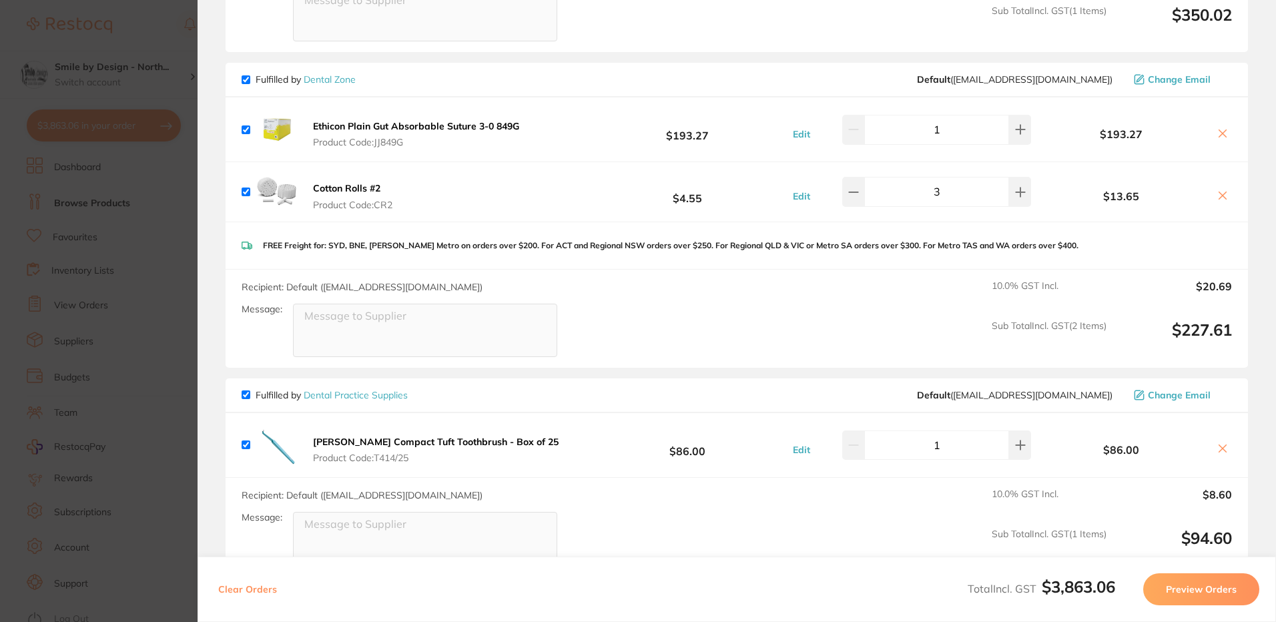
scroll to position [1111, 0]
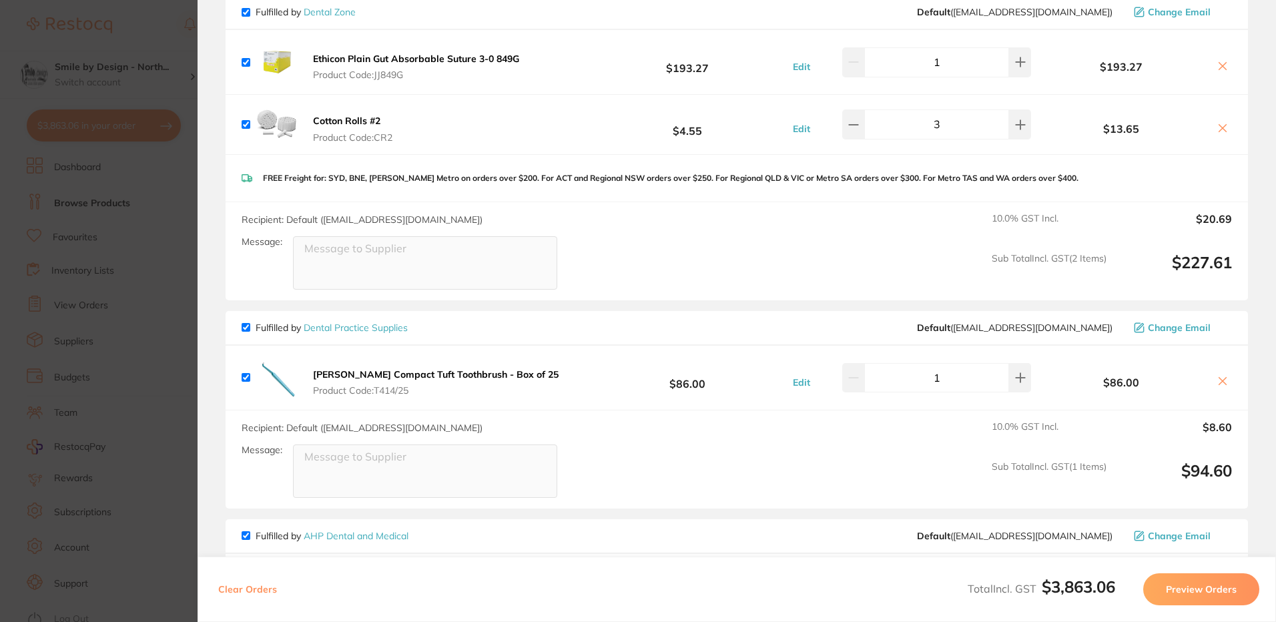
click at [1223, 382] on icon at bounding box center [1222, 381] width 11 height 11
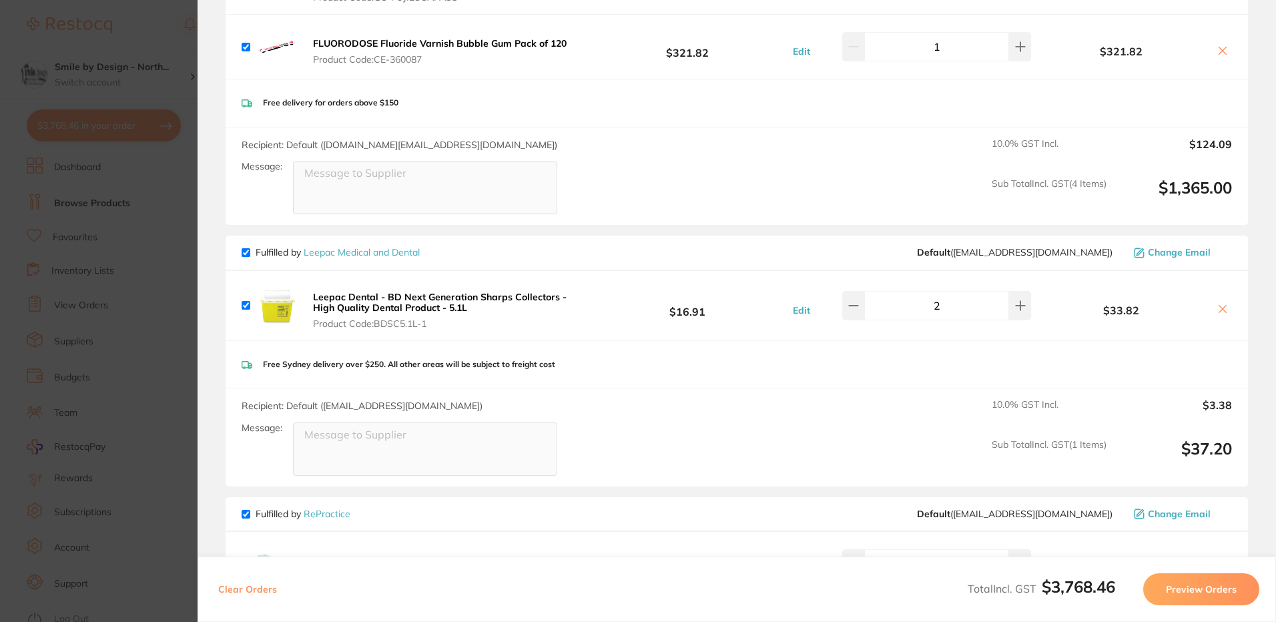
scroll to position [378, 0]
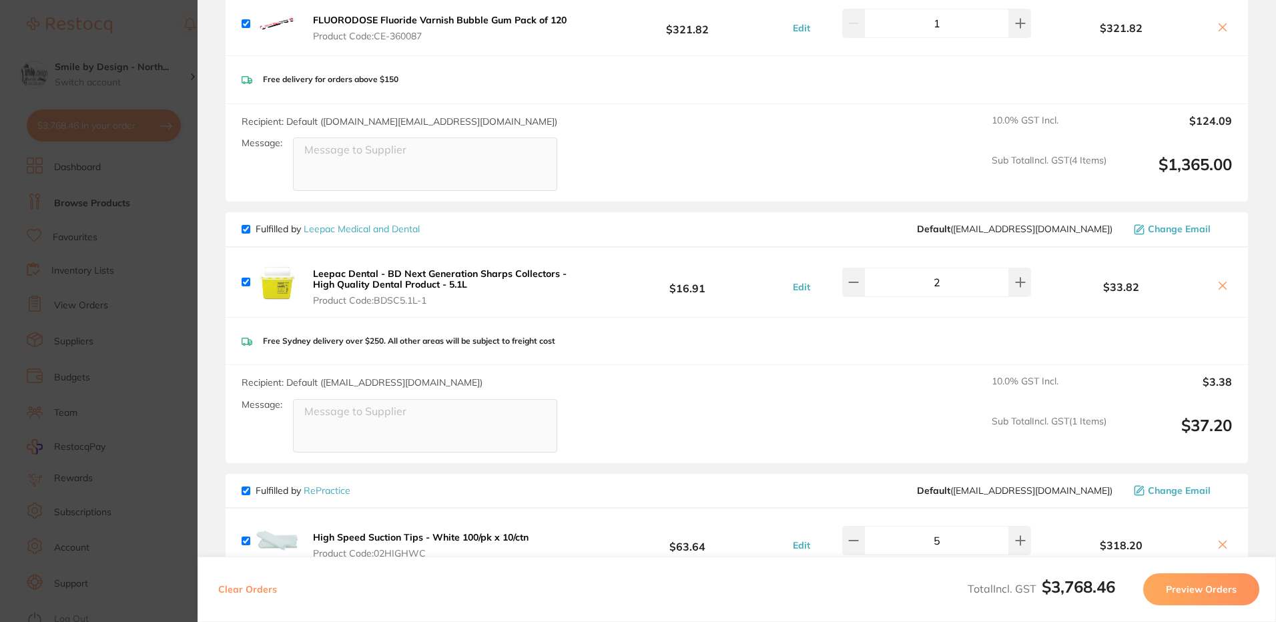
click at [1213, 284] on button at bounding box center [1222, 287] width 19 height 14
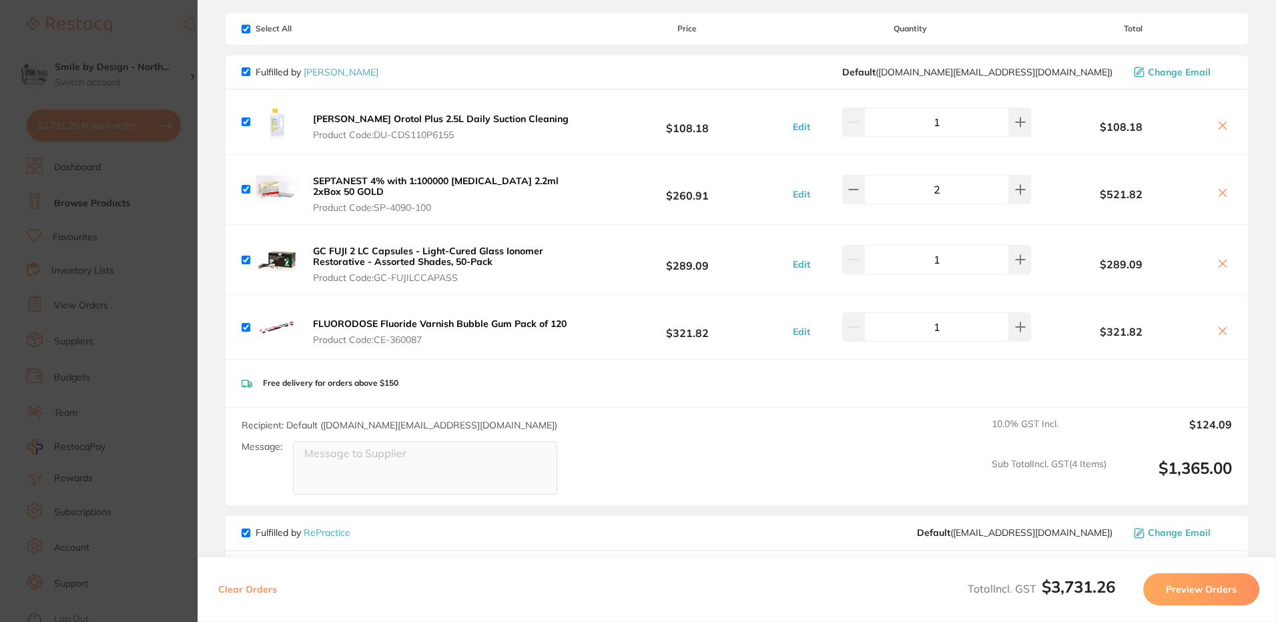
scroll to position [0, 0]
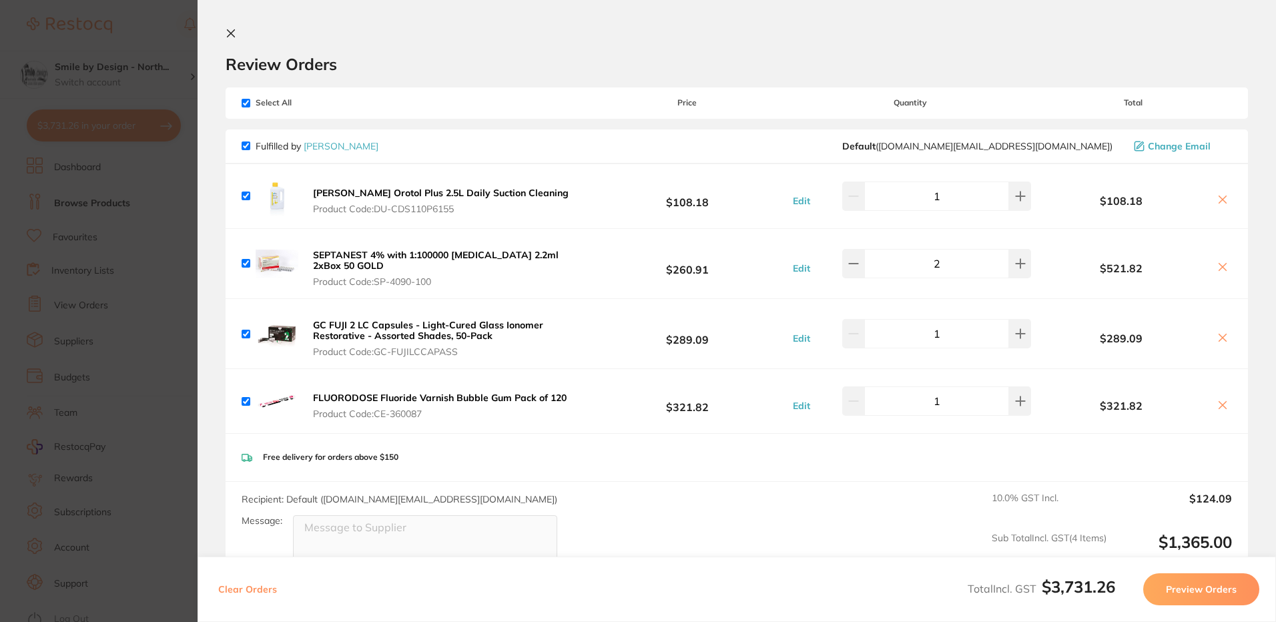
click at [1223, 336] on icon at bounding box center [1222, 337] width 11 height 11
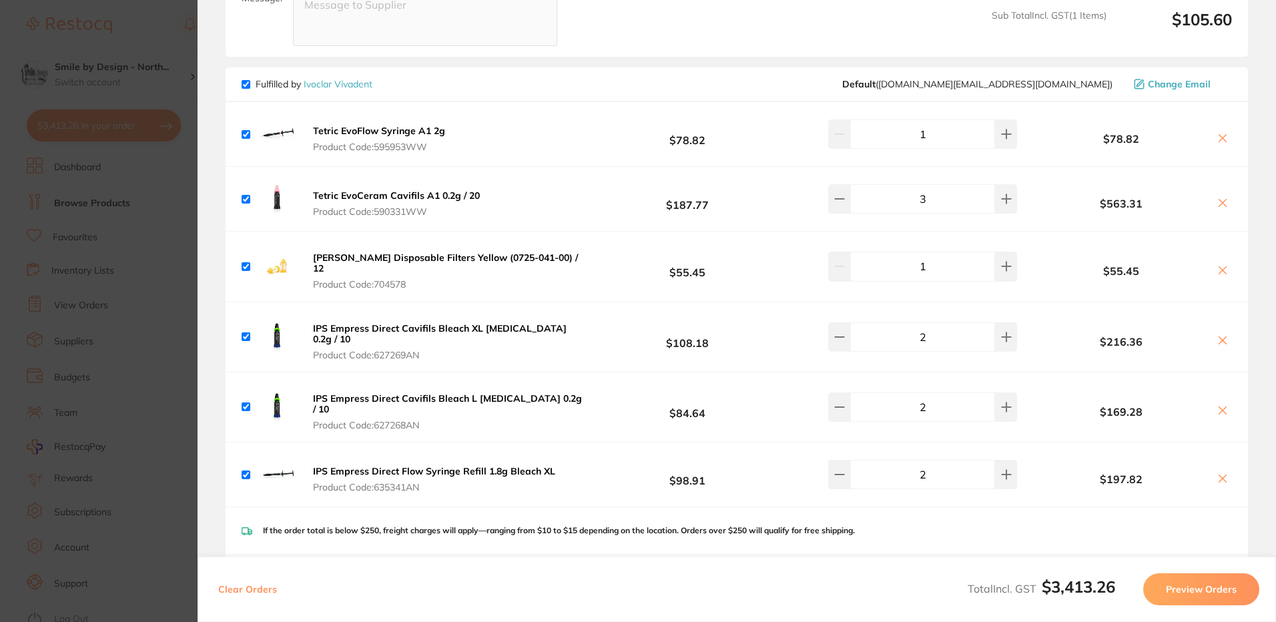
scroll to position [1935, 0]
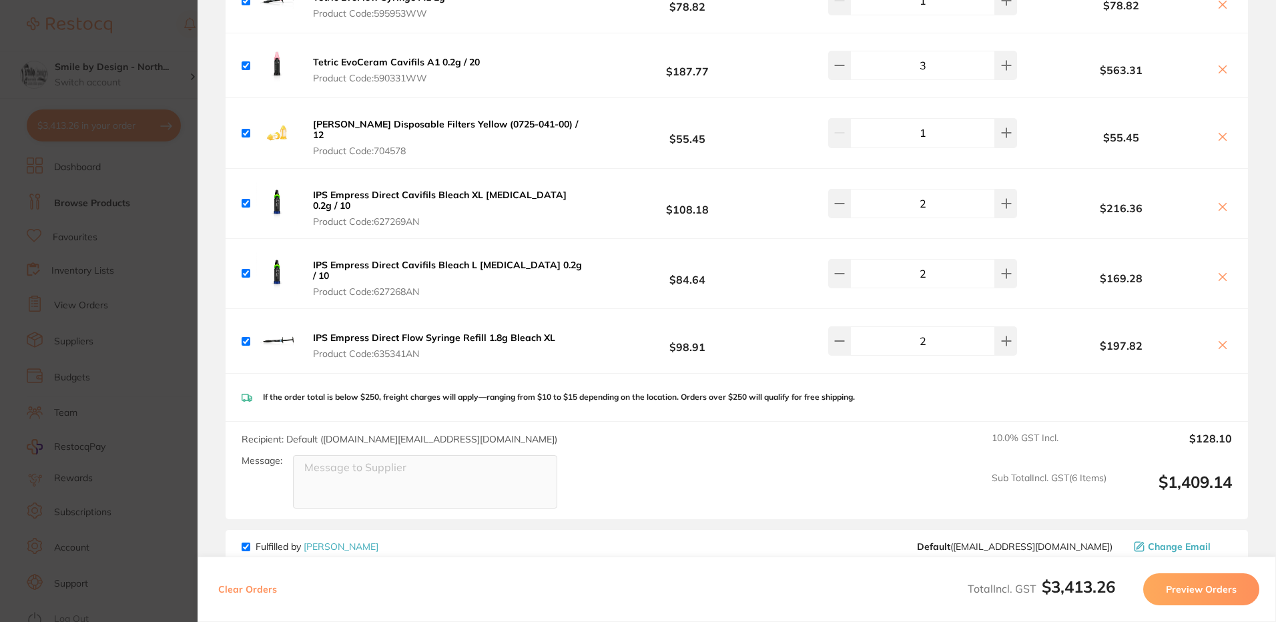
click at [1218, 201] on icon at bounding box center [1222, 206] width 11 height 11
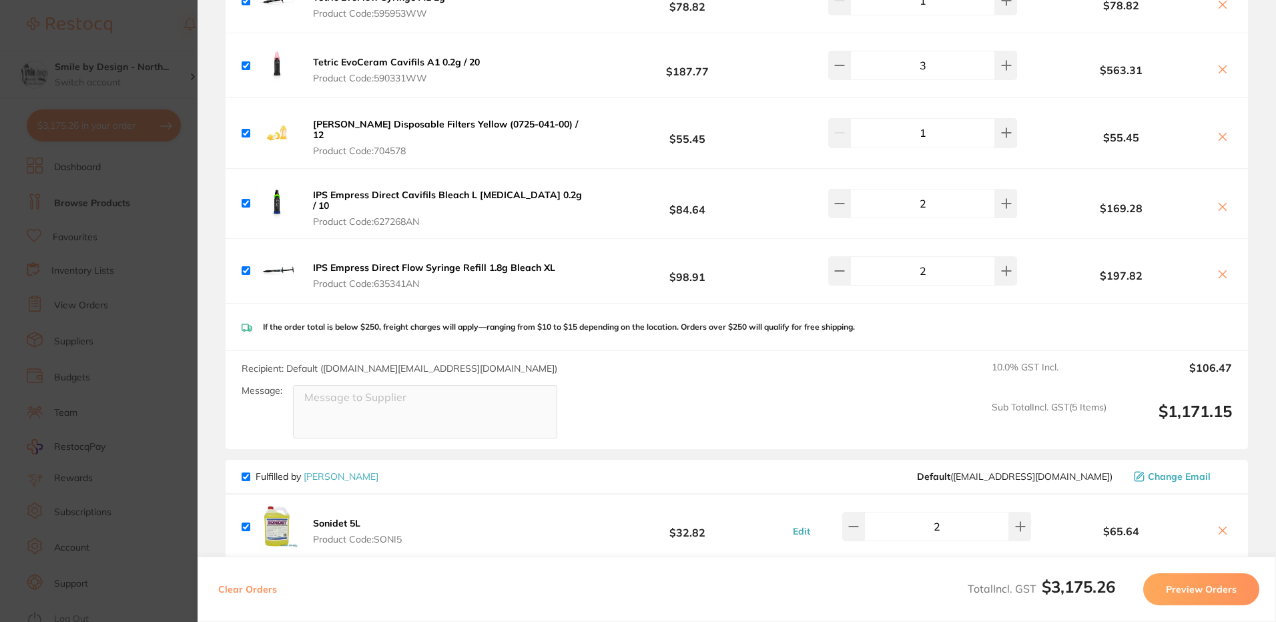
click at [1218, 201] on icon at bounding box center [1222, 206] width 11 height 11
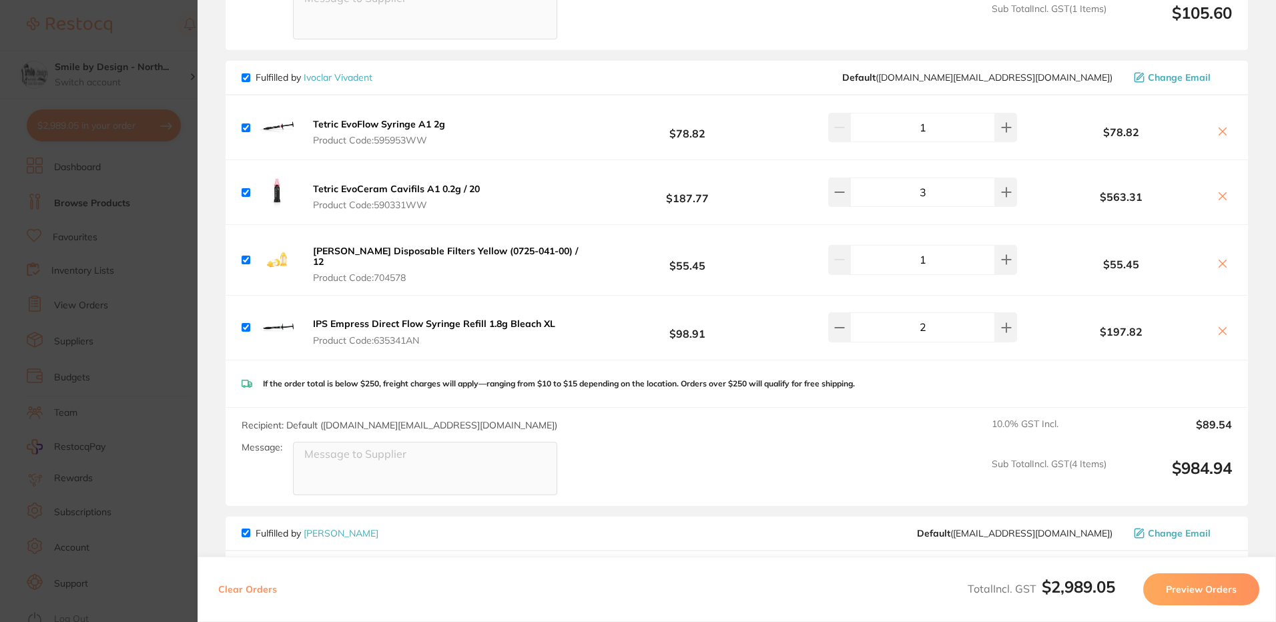
scroll to position [1801, 0]
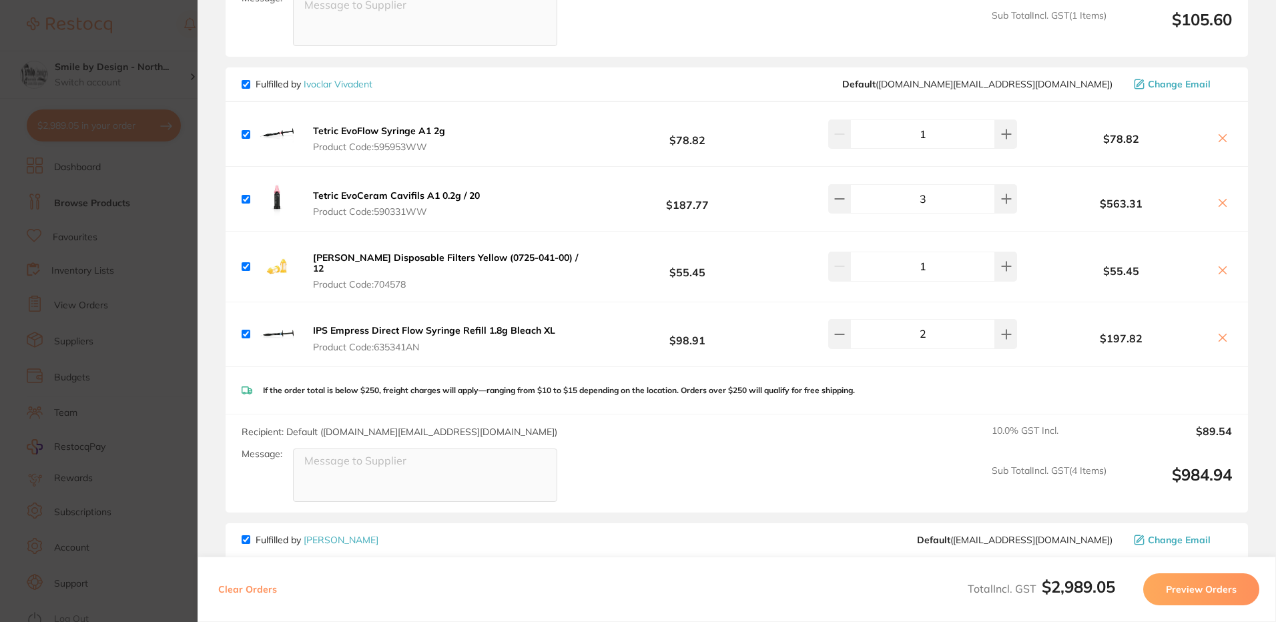
click at [342, 251] on b "[PERSON_NAME] Disposable Filters Yellow (0725-041-00) / 12" at bounding box center [445, 262] width 265 height 23
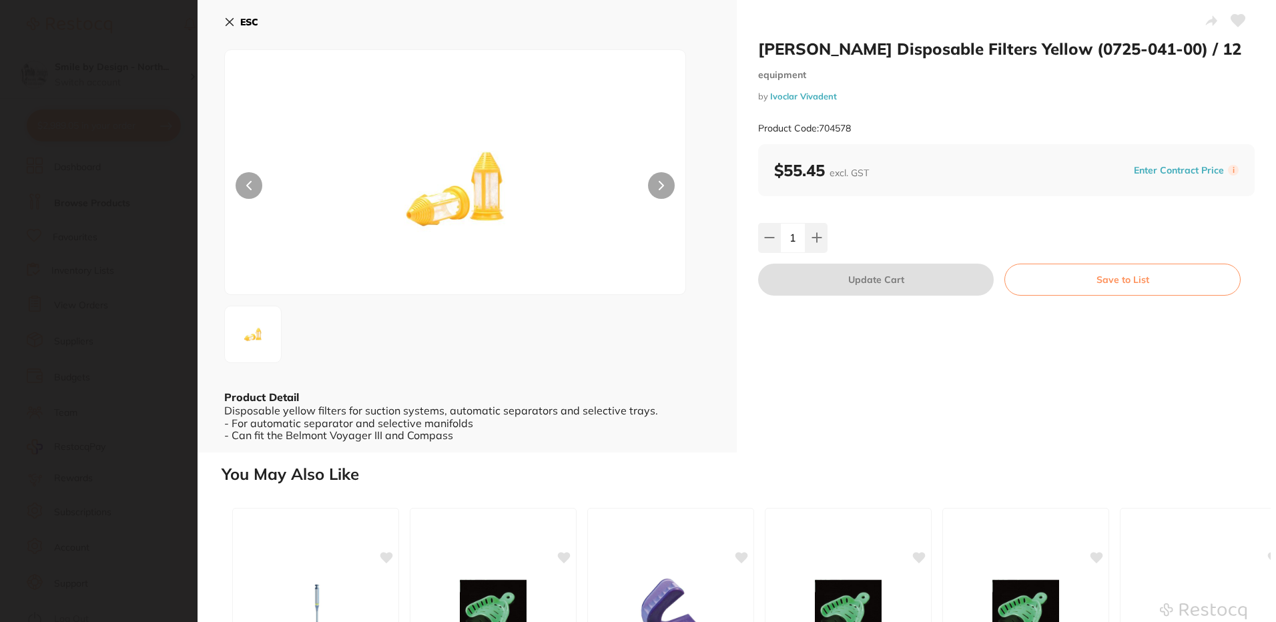
click at [1232, 24] on icon at bounding box center [1238, 21] width 14 height 12
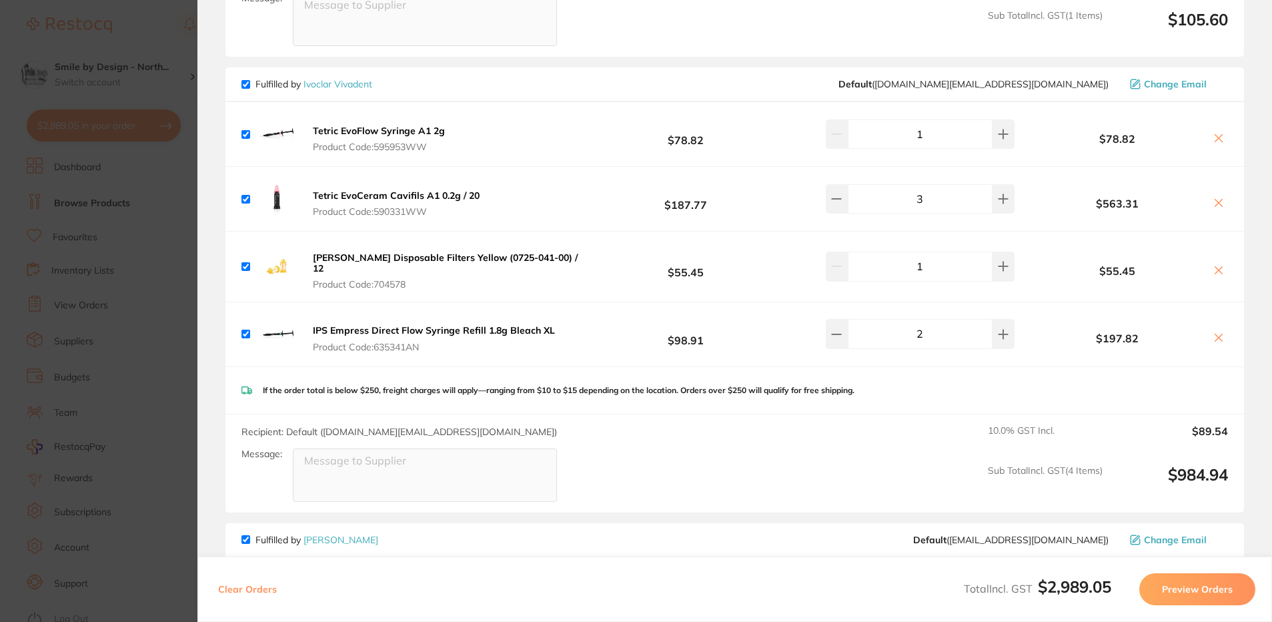
scroll to position [0, 0]
click at [334, 251] on b "[PERSON_NAME] Disposable Filters Yellow (0725-041-00) / 12" at bounding box center [445, 262] width 265 height 23
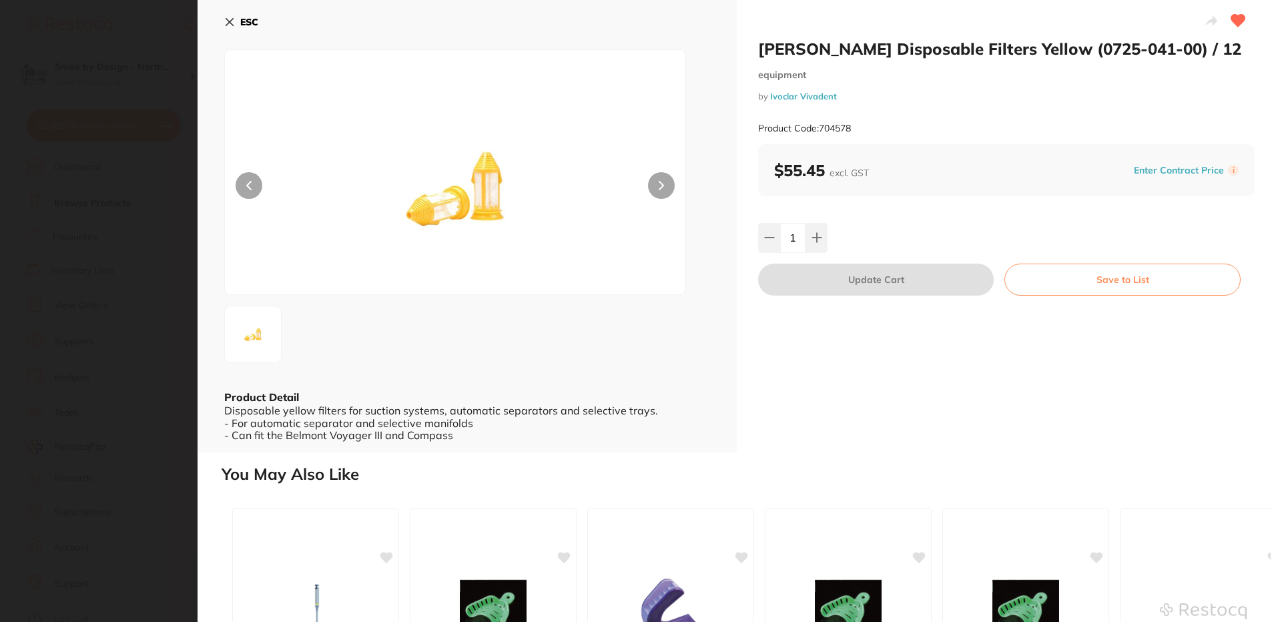
click at [231, 25] on icon at bounding box center [229, 22] width 11 height 11
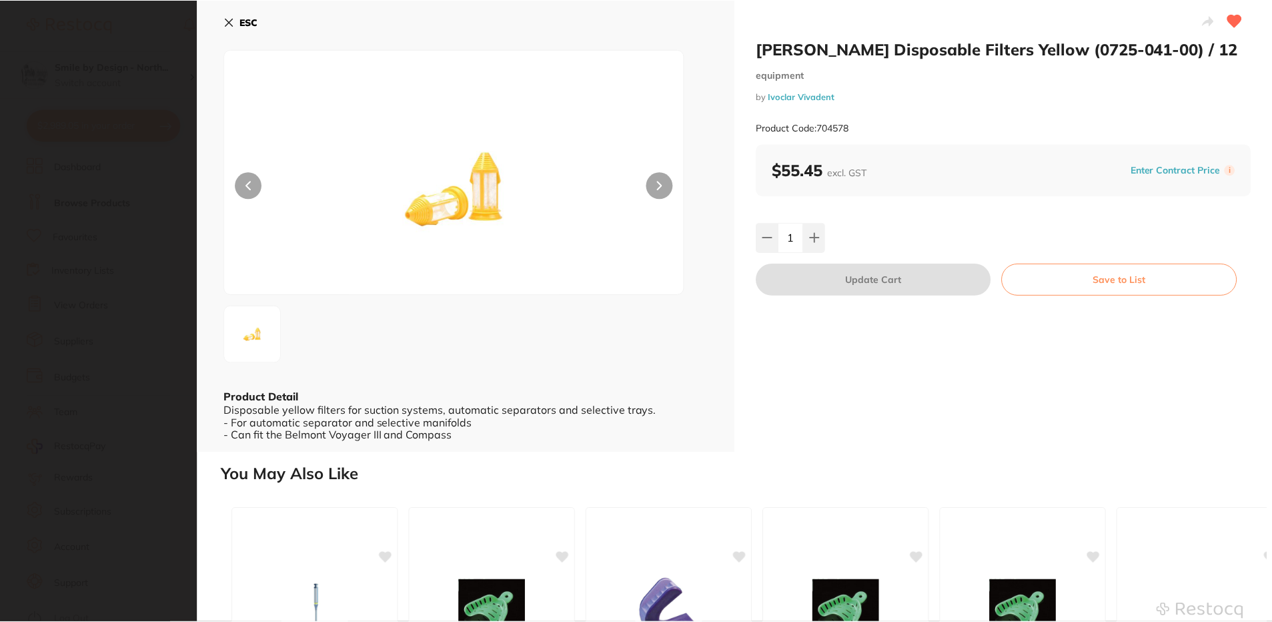
scroll to position [1, 0]
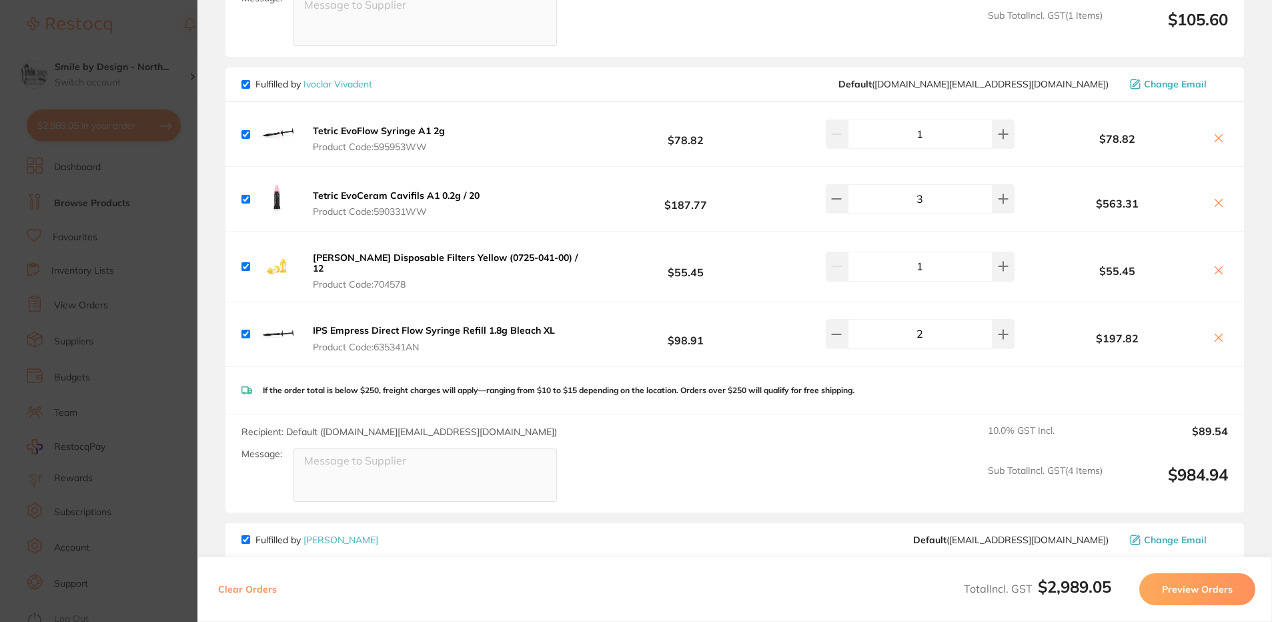
click at [1219, 265] on icon at bounding box center [1218, 270] width 11 height 11
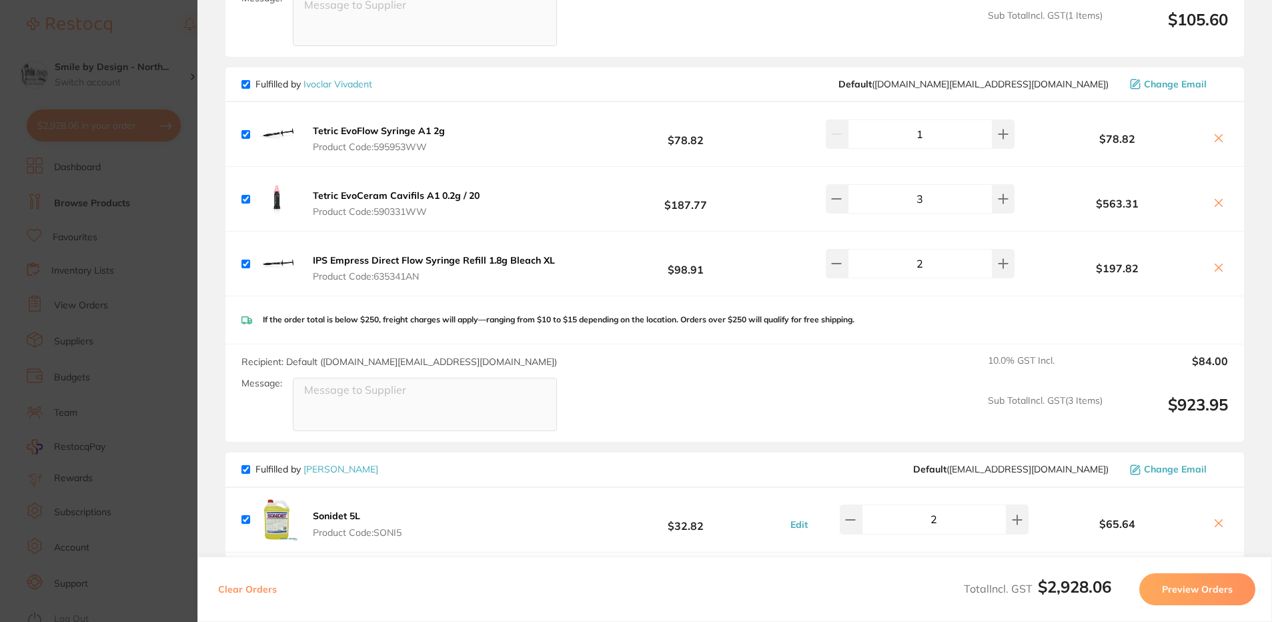
checkbox input "true"
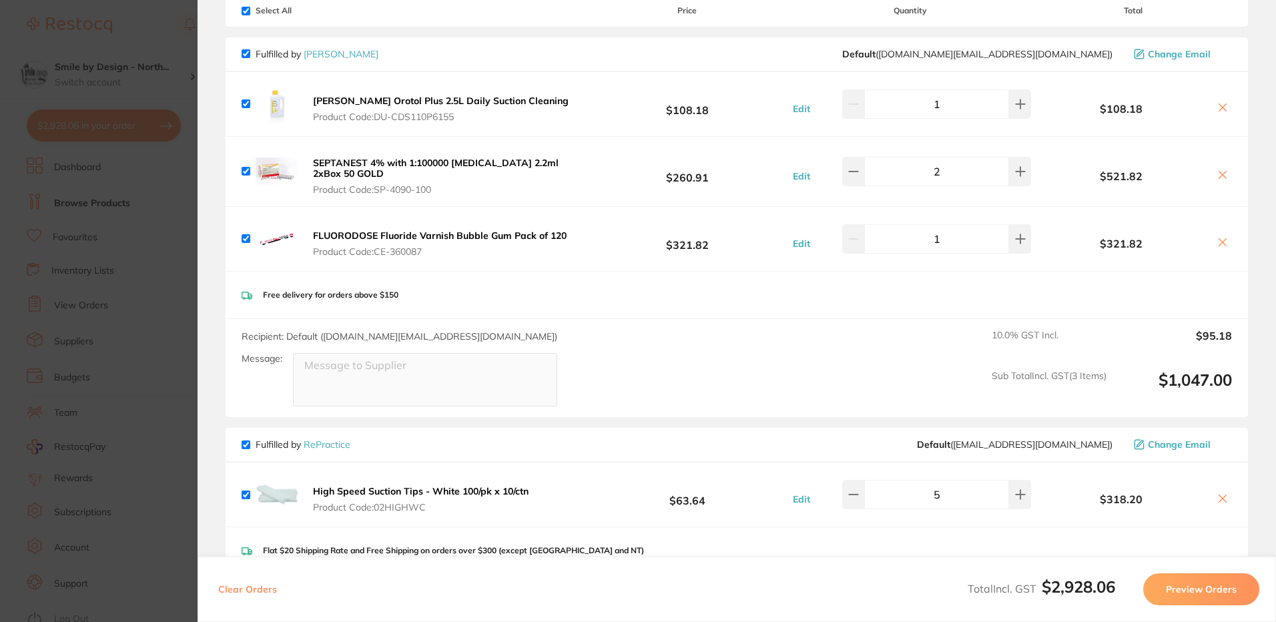
scroll to position [67, 0]
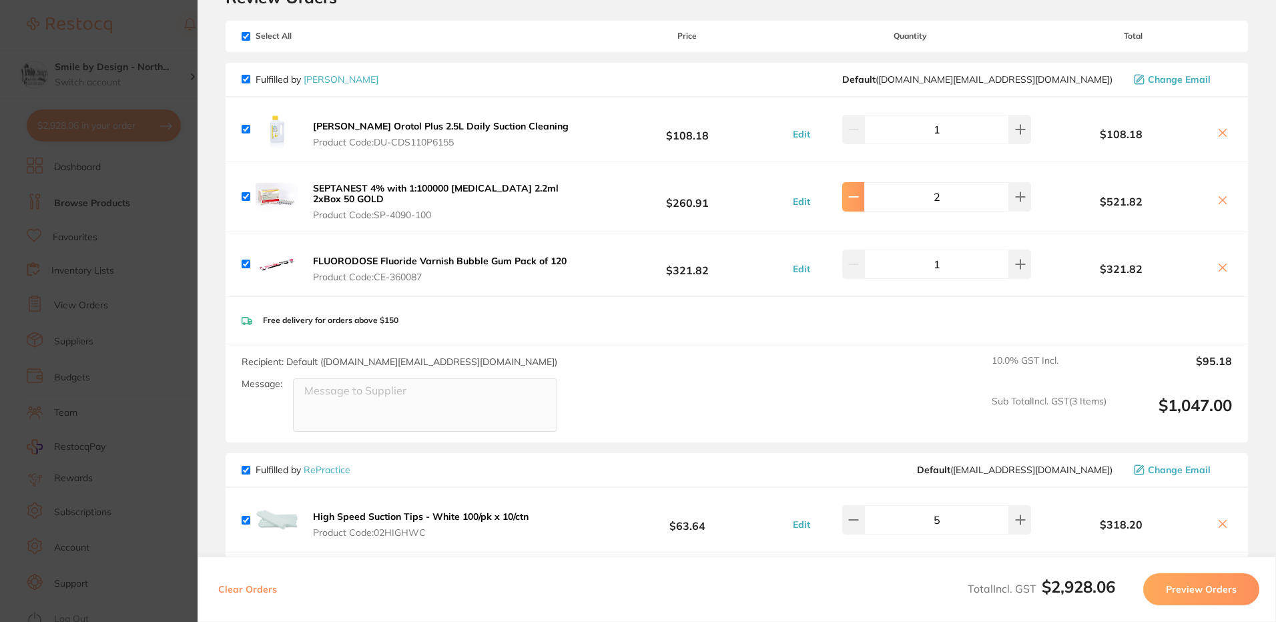
click at [857, 129] on icon at bounding box center [853, 129] width 9 height 0
type input "1"
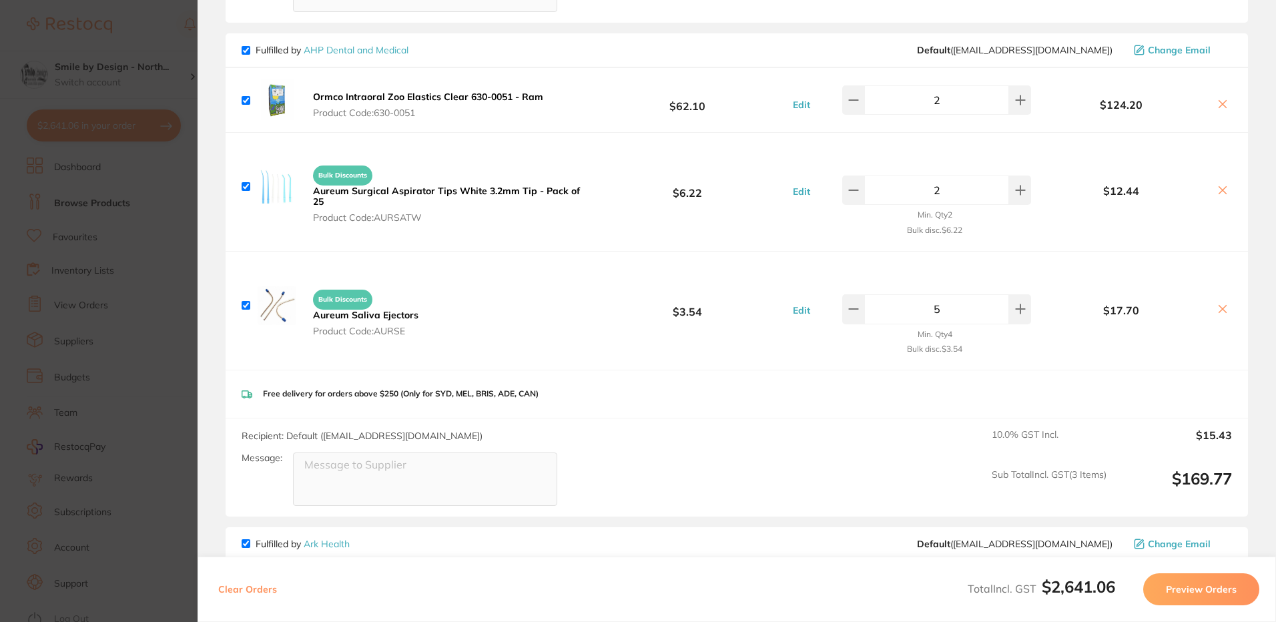
scroll to position [1067, 0]
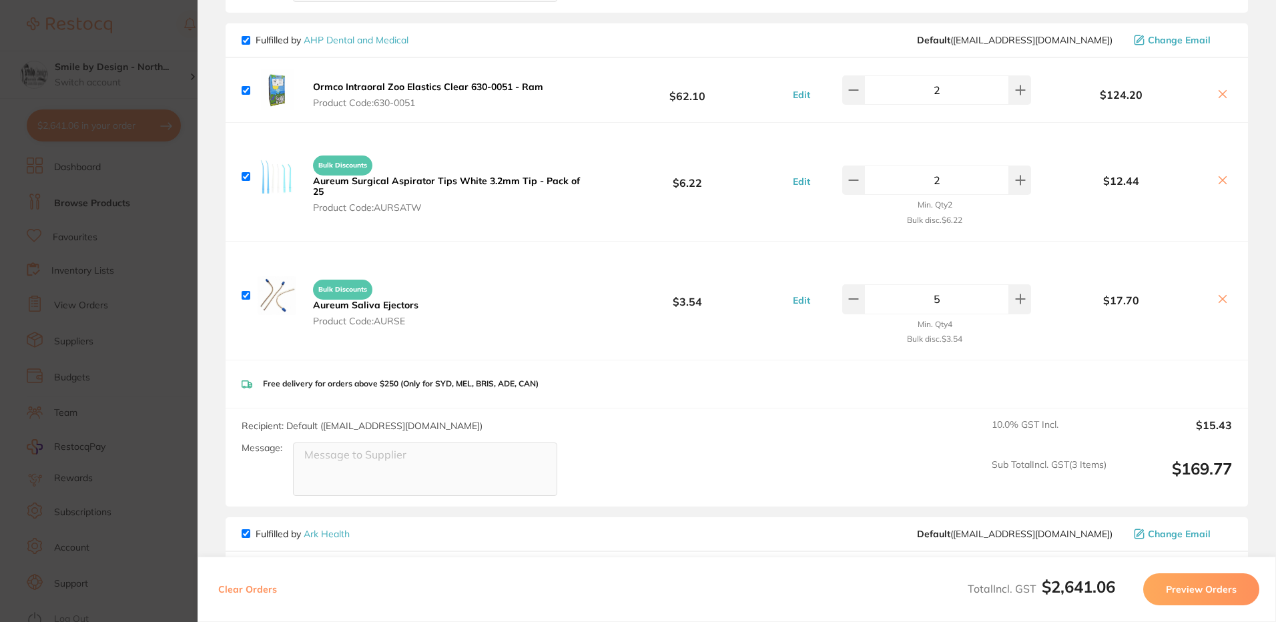
click at [1217, 181] on icon at bounding box center [1222, 180] width 11 height 11
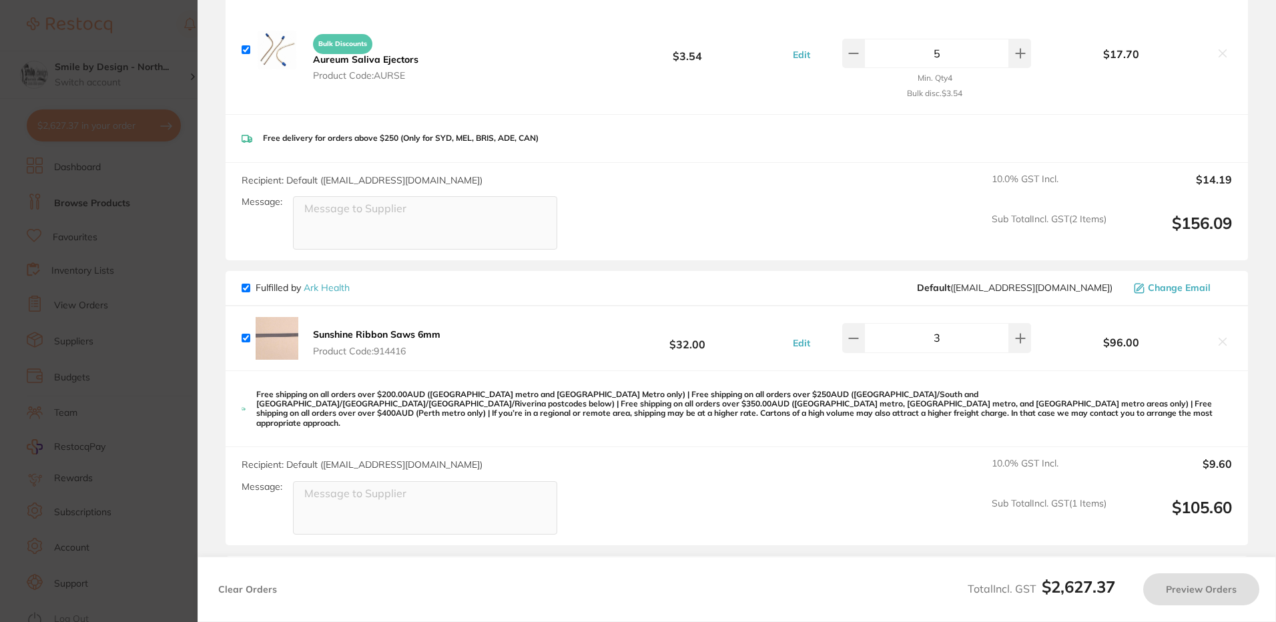
checkbox input "true"
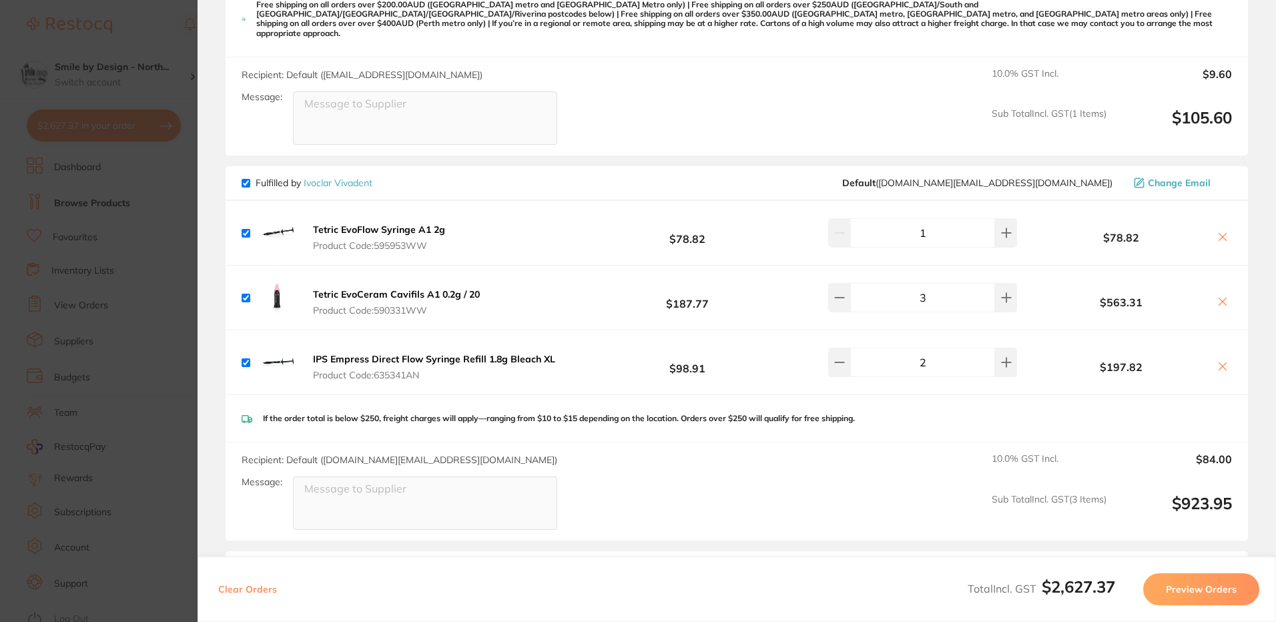
scroll to position [1601, 0]
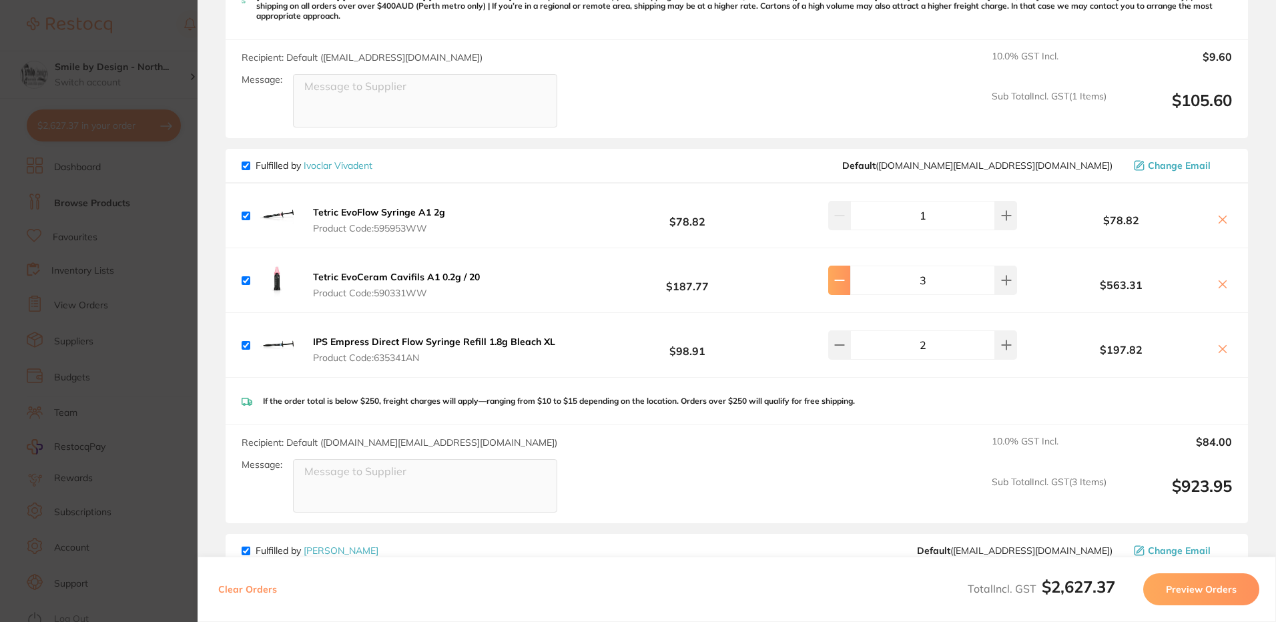
type input "2"
type input "1"
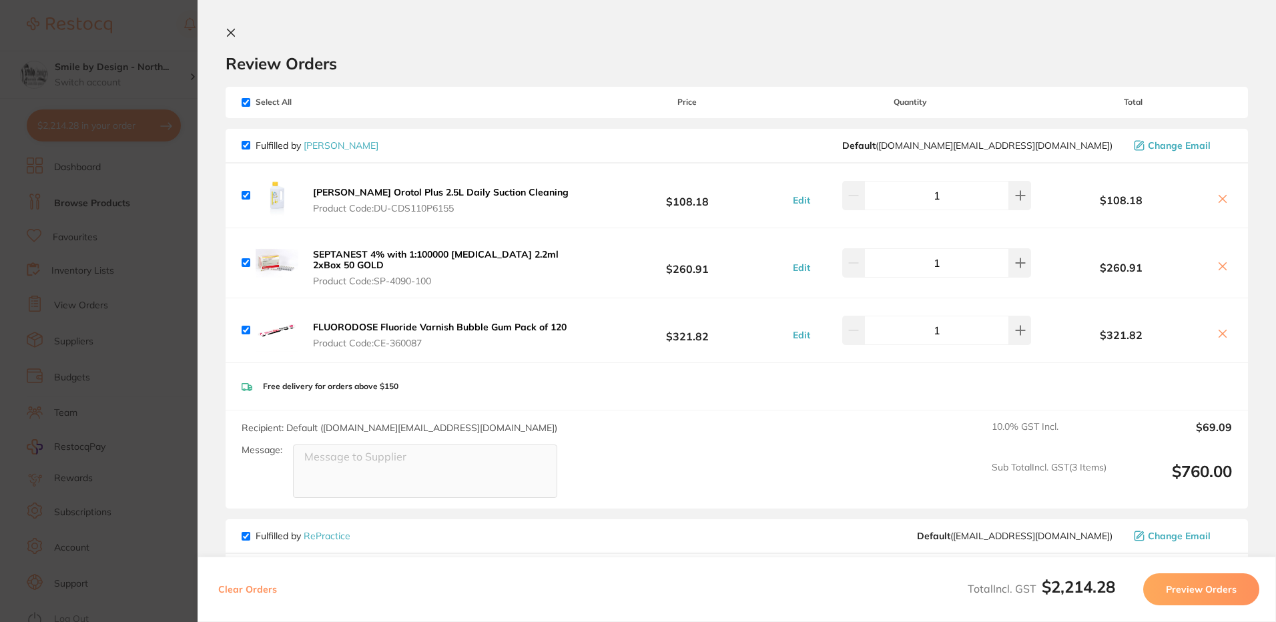
scroll to position [0, 0]
click at [1222, 199] on icon at bounding box center [1222, 199] width 11 height 11
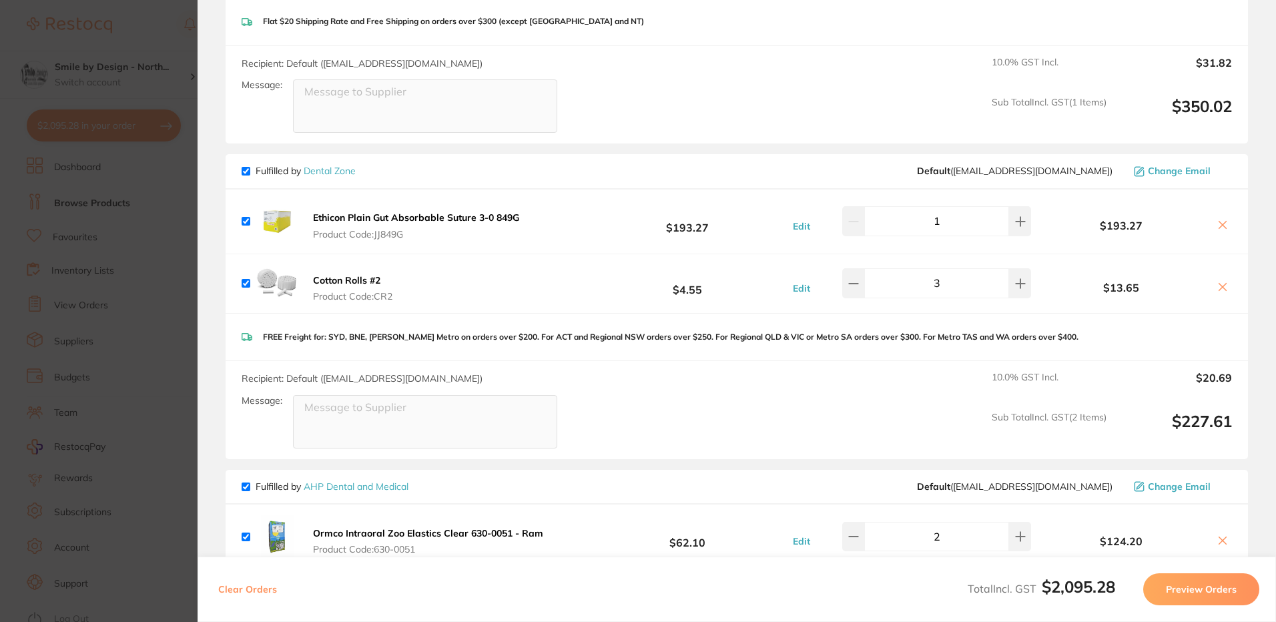
scroll to position [600, 0]
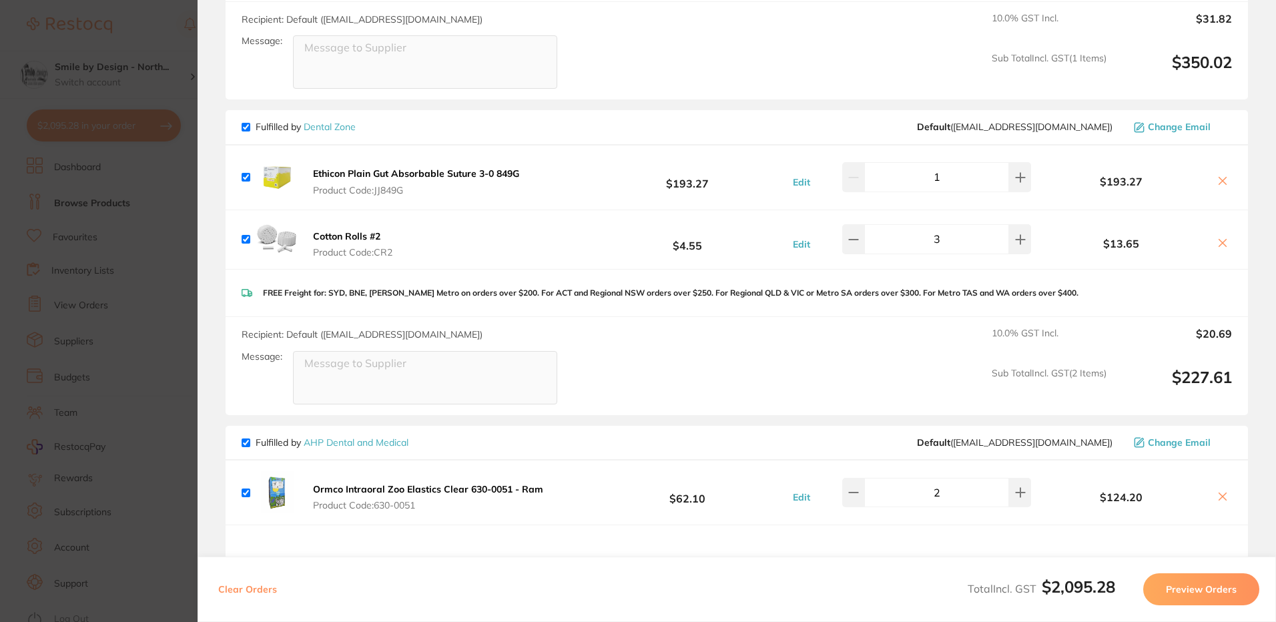
click at [1223, 181] on icon at bounding box center [1222, 180] width 11 height 11
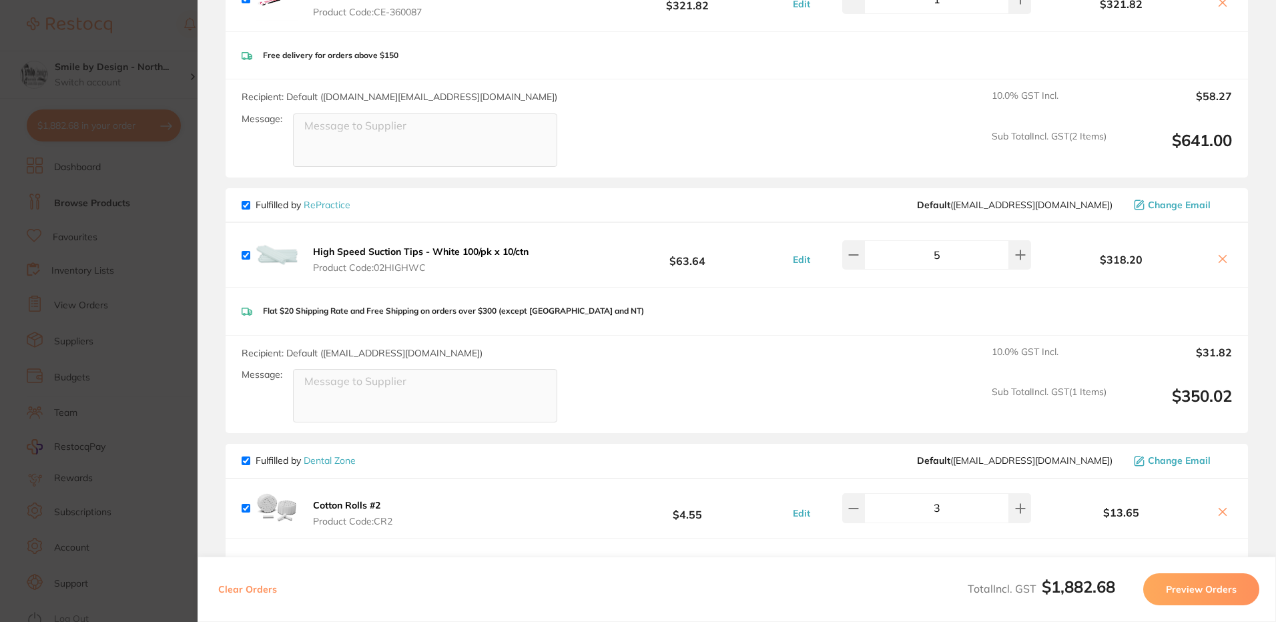
scroll to position [0, 0]
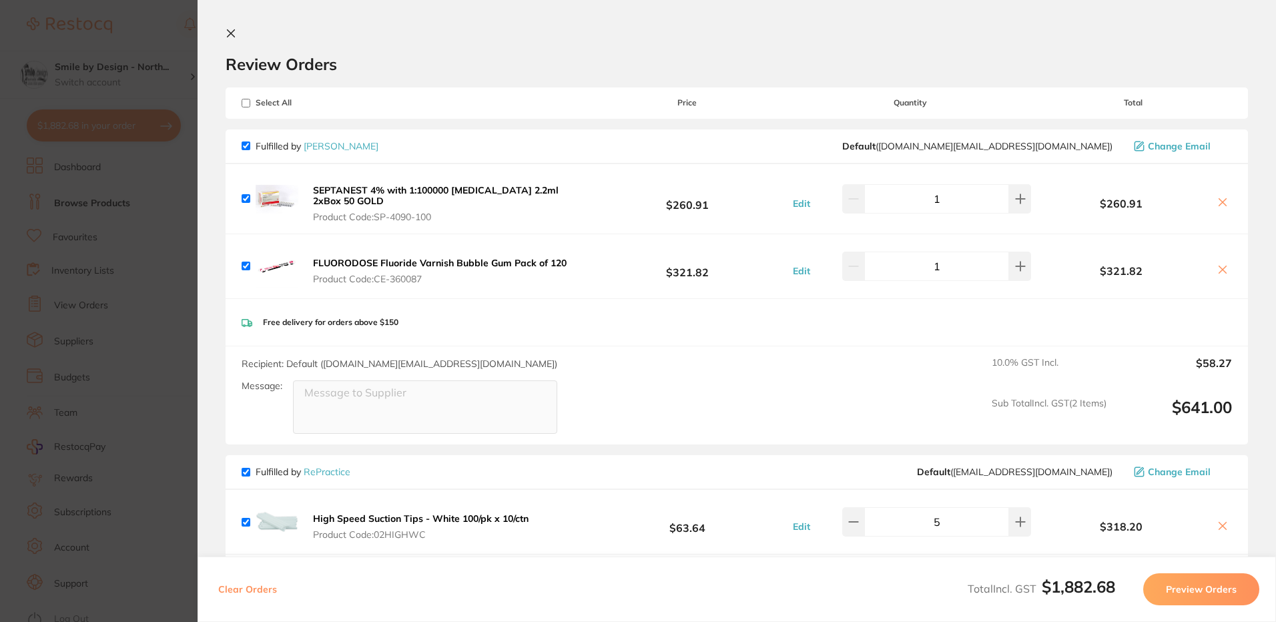
checkbox input "true"
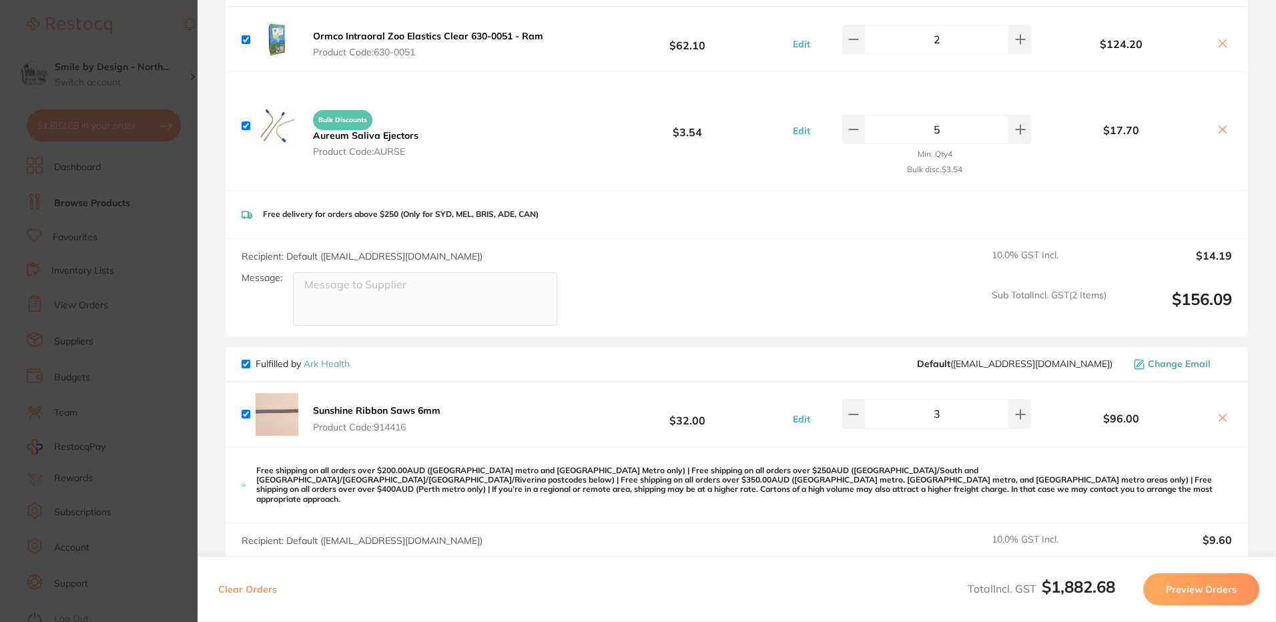
scroll to position [1001, 0]
